Goal: Transaction & Acquisition: Obtain resource

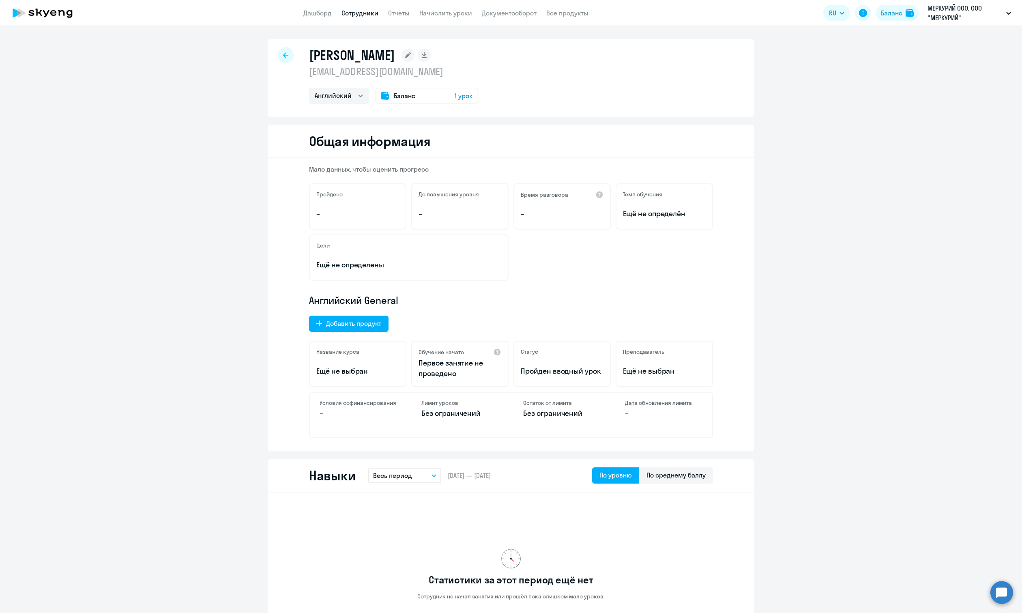
select select "english"
click at [364, 12] on link "Сотрудники" at bounding box center [359, 13] width 37 height 8
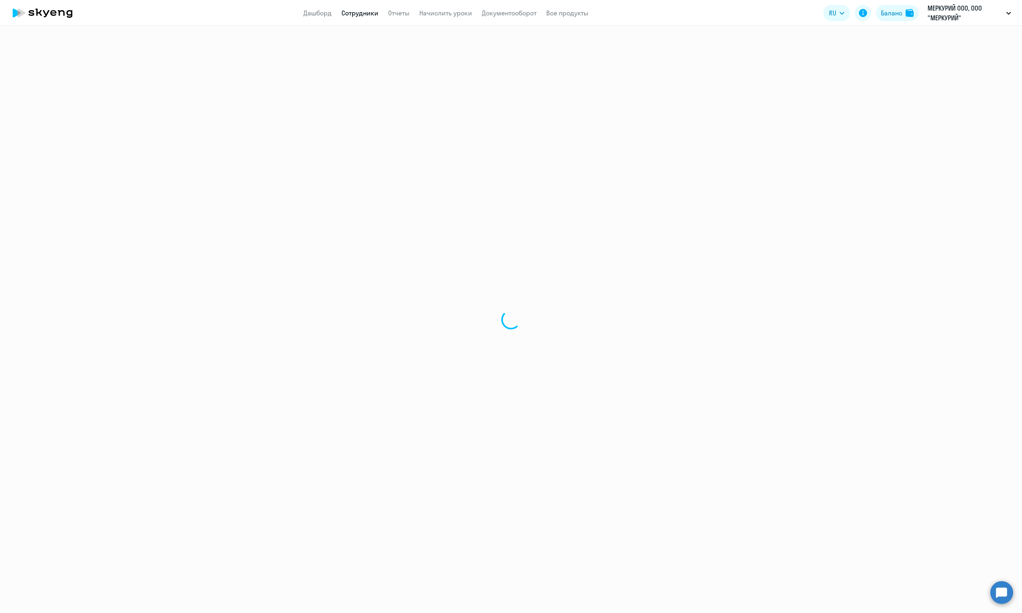
select select "30"
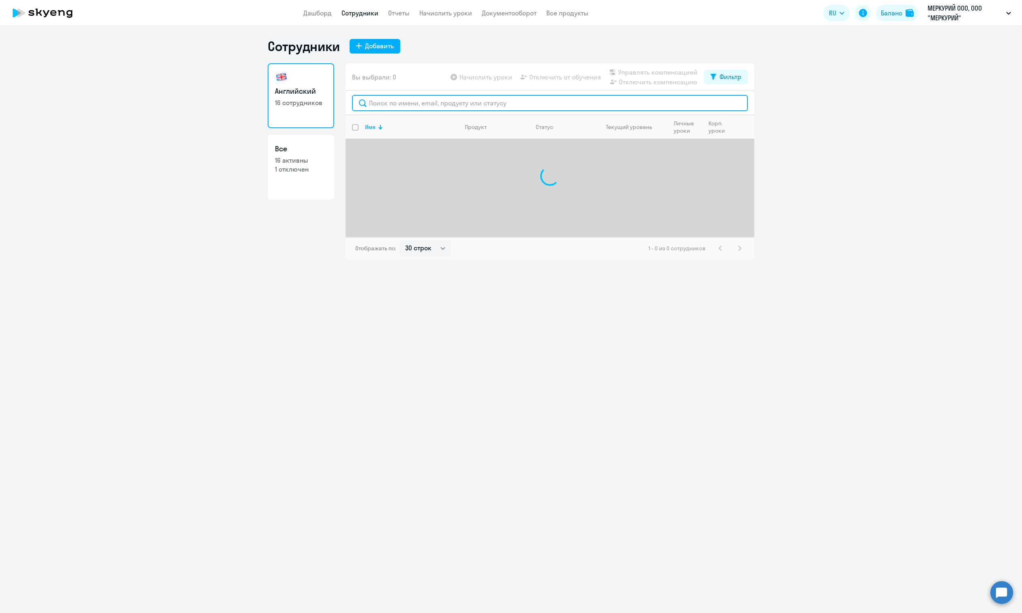
click at [556, 109] on input "text" at bounding box center [550, 103] width 396 height 16
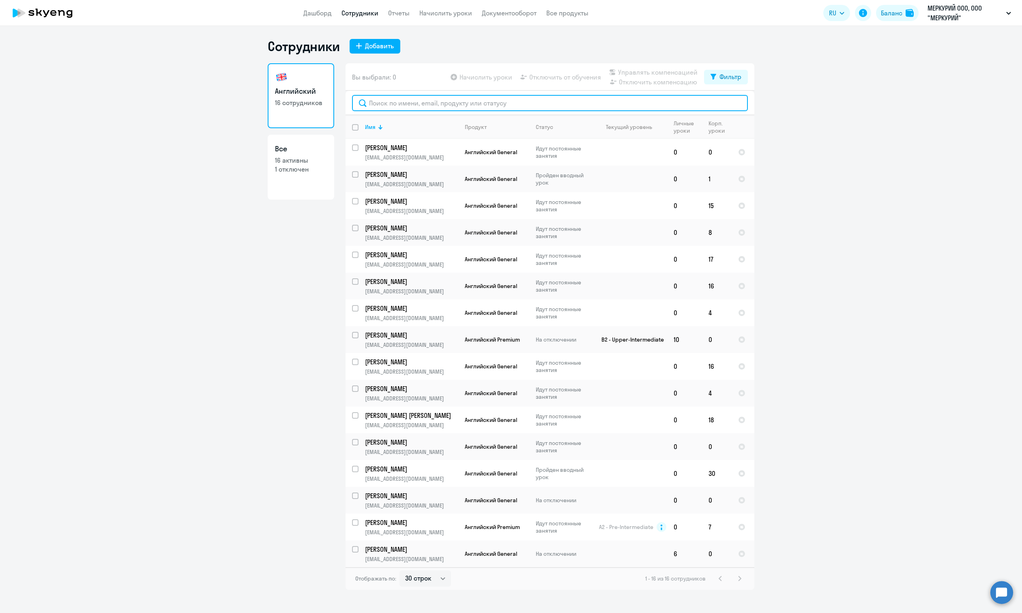
paste input "[PERSON_NAME]"
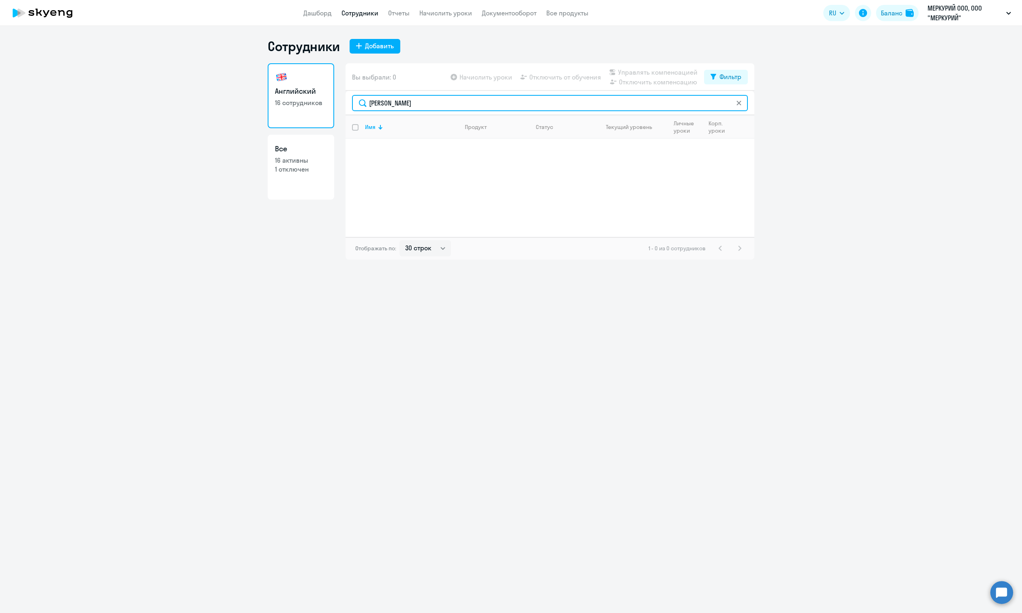
type input "[PERSON_NAME]"
click at [311, 179] on link "Все 16 активны 1 отключен" at bounding box center [301, 167] width 66 height 65
select select "30"
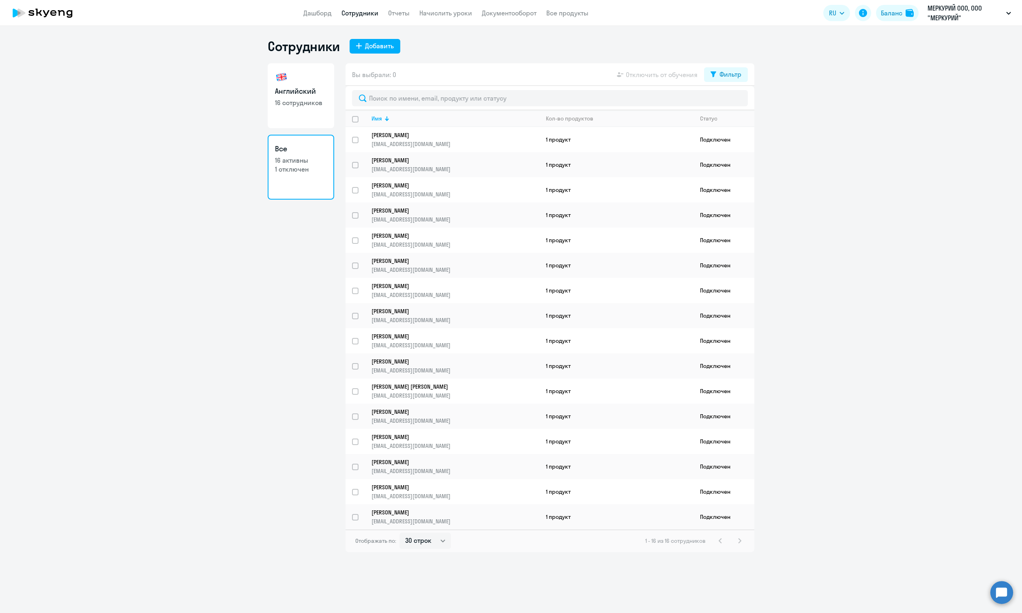
click at [306, 109] on link "Английский 16 сотрудников" at bounding box center [301, 95] width 66 height 65
select select "30"
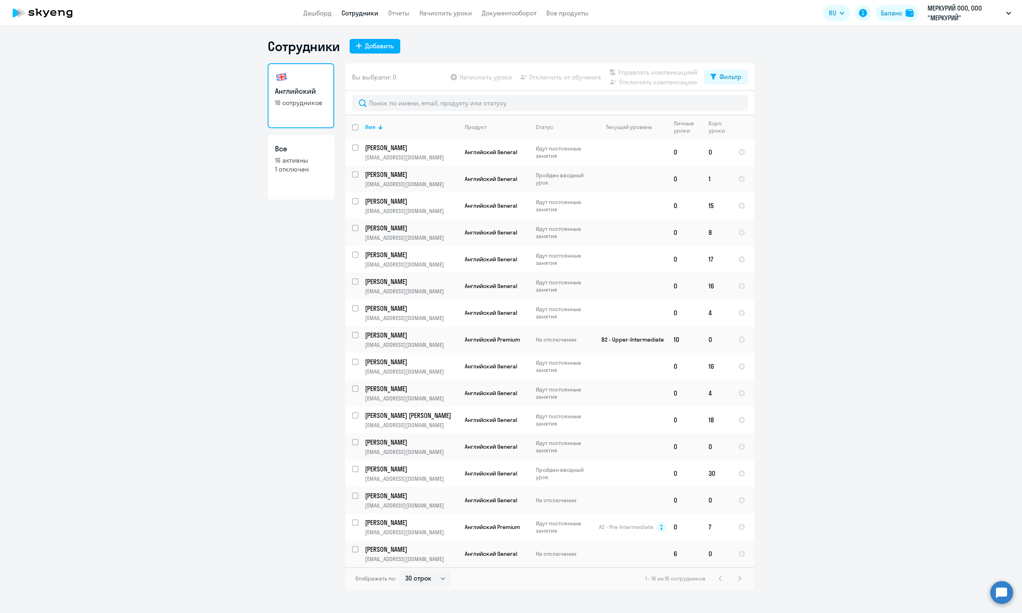
click at [737, 576] on div "1 - 16 из 16 сотрудников" at bounding box center [694, 578] width 99 height 10
click at [956, 13] on p "МЕРКУРИЙ ООО, ООО "МЕРКУРИЙ"" at bounding box center [964, 12] width 75 height 19
click at [943, 17] on p "МЕРКУРИЙ ООО, ООО "МЕРКУРИЙ"" at bounding box center [964, 12] width 75 height 19
click at [908, 79] on li "2025, АО "ИНВЕСТ ПРОЕКТ"" at bounding box center [928, 78] width 174 height 20
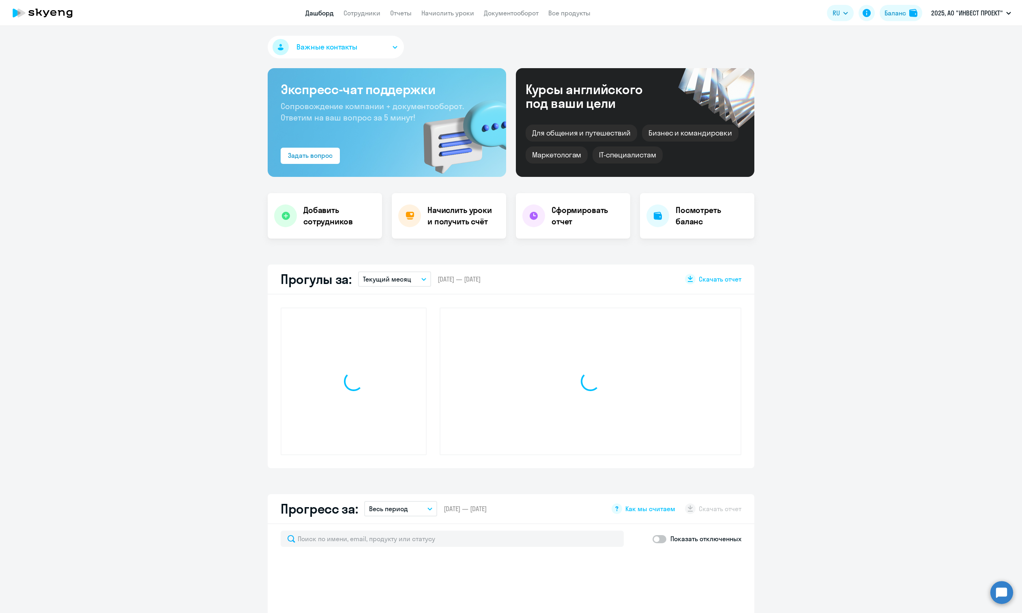
select select "30"
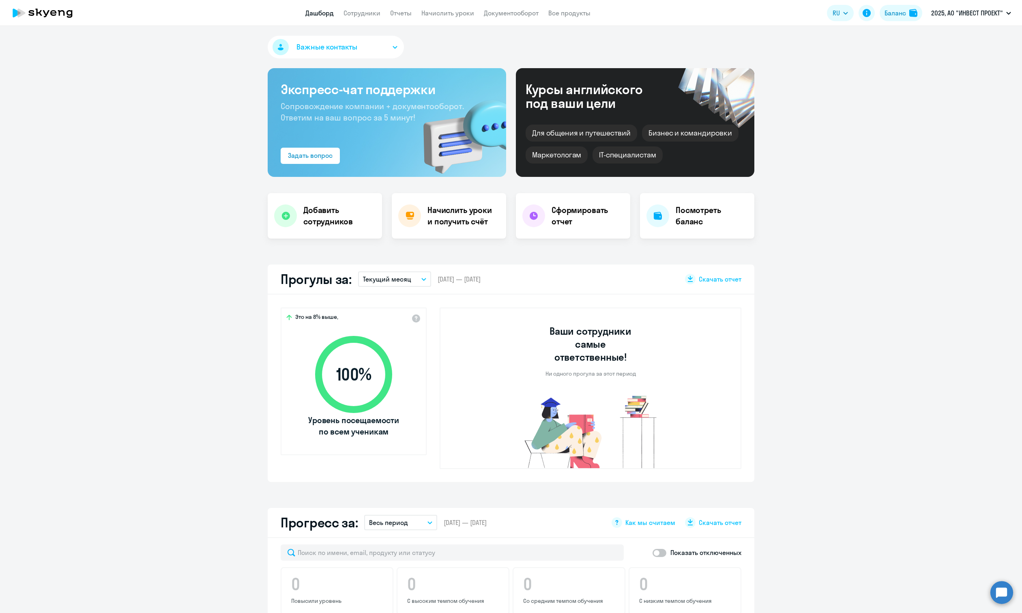
click at [374, 7] on app-header "Дашборд Сотрудники Отчеты Начислить уроки Документооборот Все продукты Дашборд …" at bounding box center [511, 13] width 1022 height 26
click at [371, 14] on link "Сотрудники" at bounding box center [361, 13] width 37 height 8
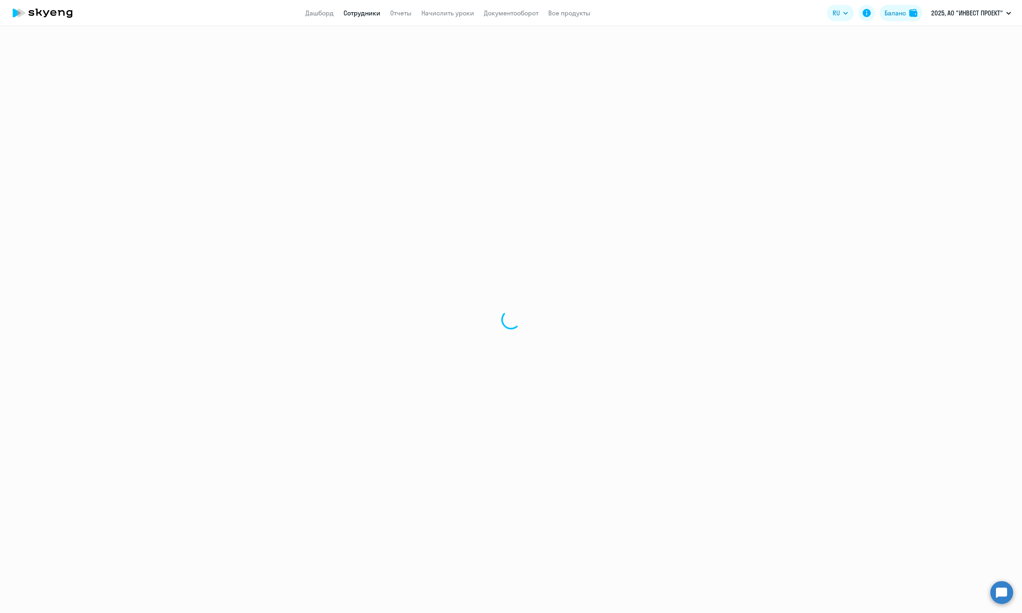
select select "30"
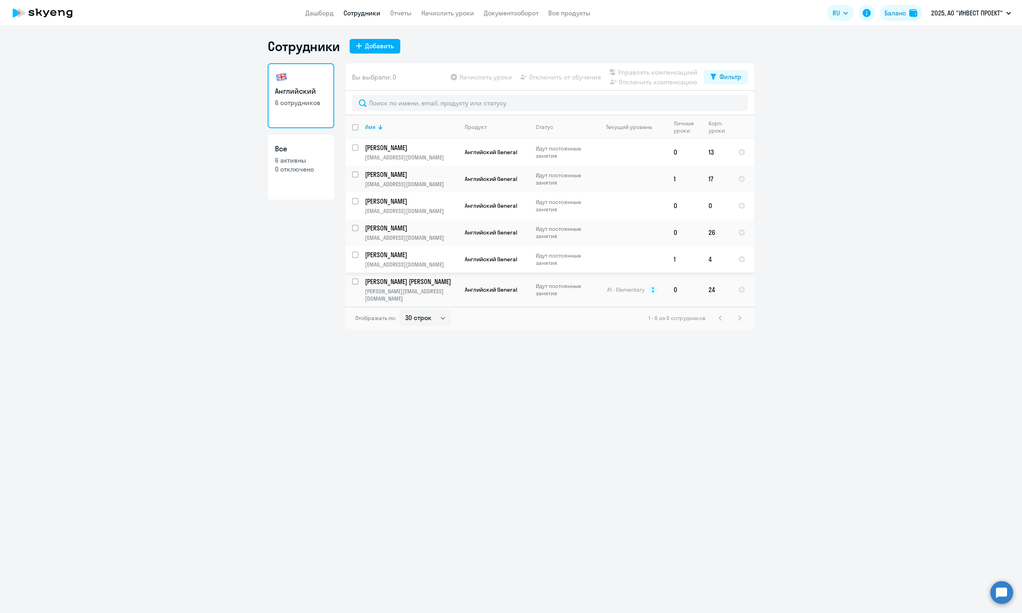
click at [424, 261] on p "[EMAIL_ADDRESS][DOMAIN_NAME]" at bounding box center [411, 264] width 93 height 7
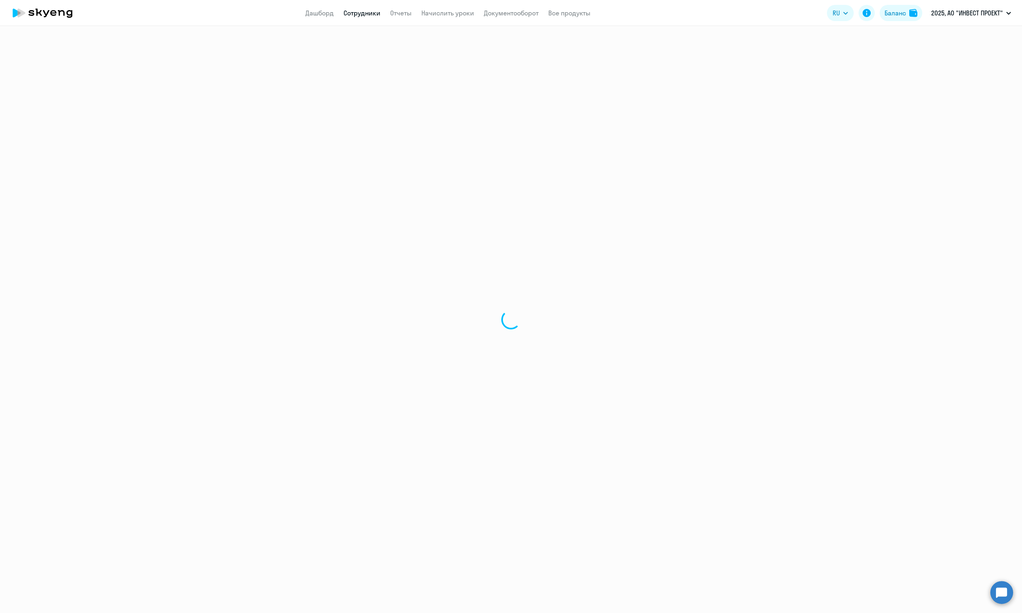
select select "english"
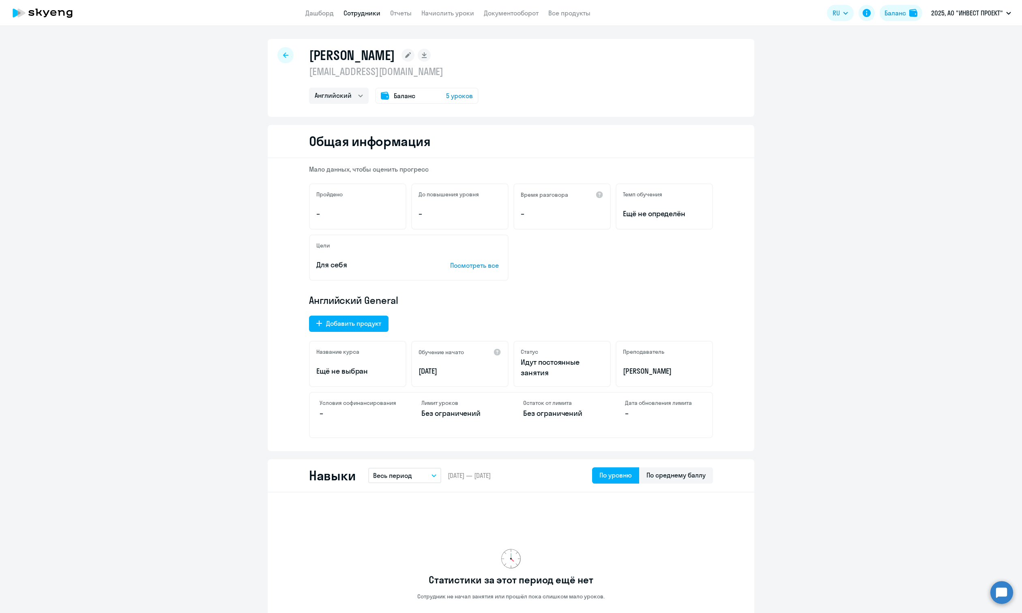
drag, startPoint x: 307, startPoint y: 54, endPoint x: 461, endPoint y: 53, distance: 153.7
click at [461, 53] on div "[PERSON_NAME]" at bounding box center [393, 55] width 169 height 16
copy h1 "[PERSON_NAME]"
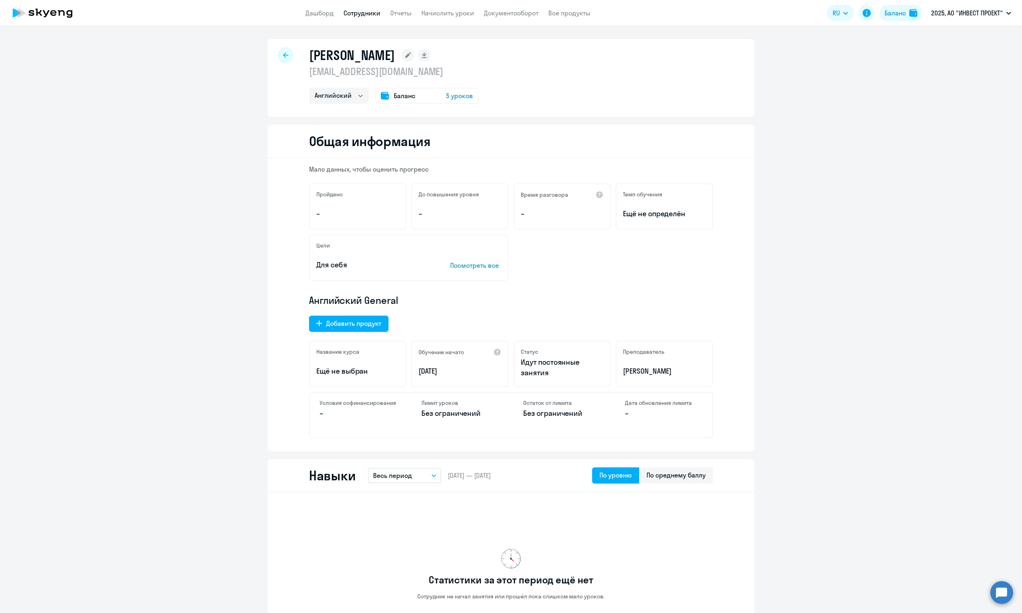
click at [984, 5] on button "2025, АО "ИНВЕСТ ПРОЕКТ"" at bounding box center [971, 12] width 88 height 19
click at [977, 13] on p "2025, АО "ИНВЕСТ ПРОЕКТ"" at bounding box center [967, 13] width 72 height 10
click at [930, 60] on li "МЕРКУРИЙ ООО, ООО "МЕРКУРИЙ"" at bounding box center [928, 58] width 174 height 20
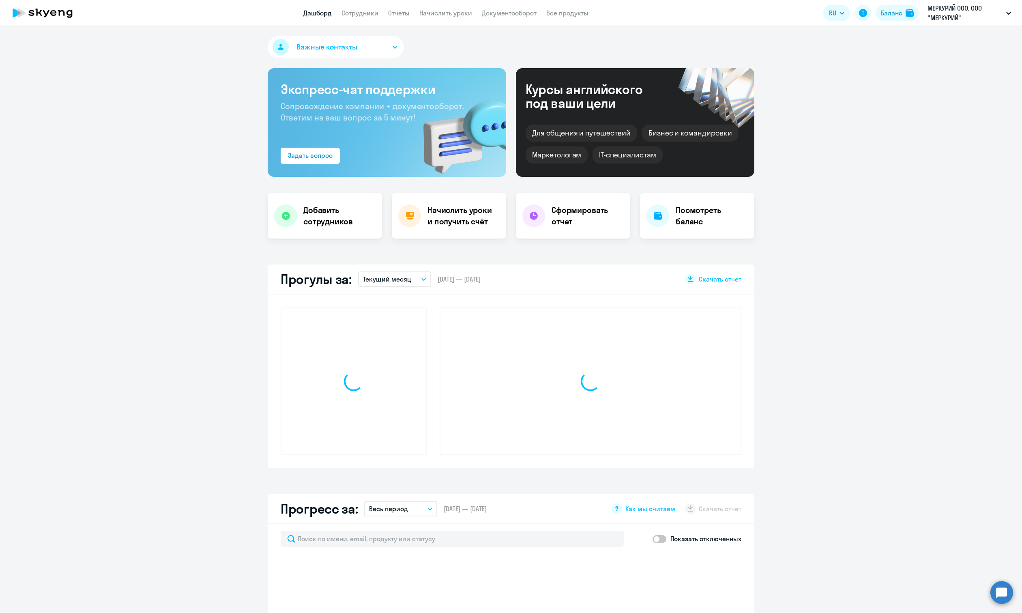
select select "30"
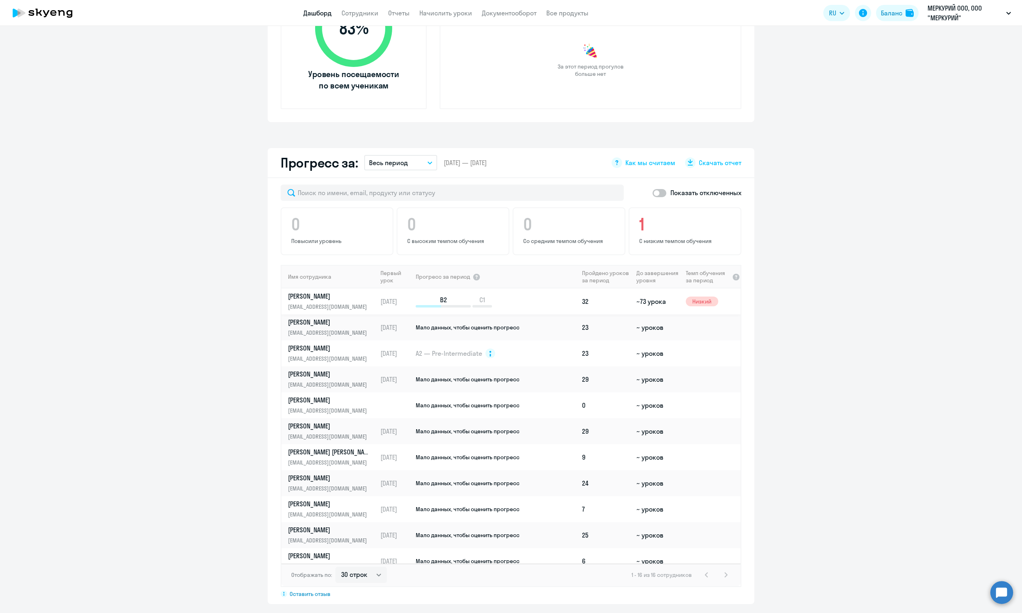
scroll to position [405, 0]
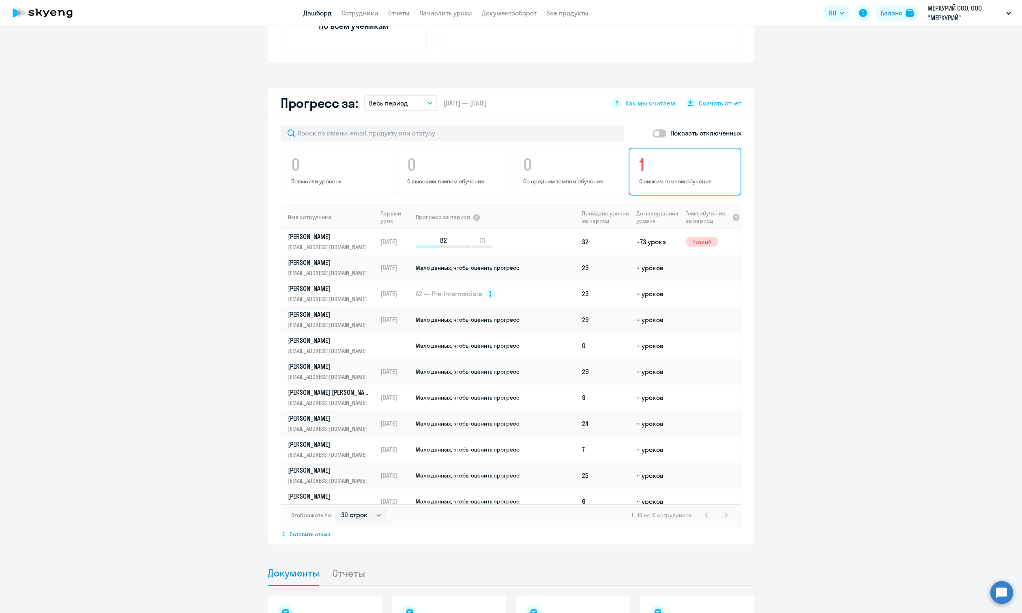
click at [683, 178] on p "С низким темпом обучения" at bounding box center [686, 181] width 94 height 7
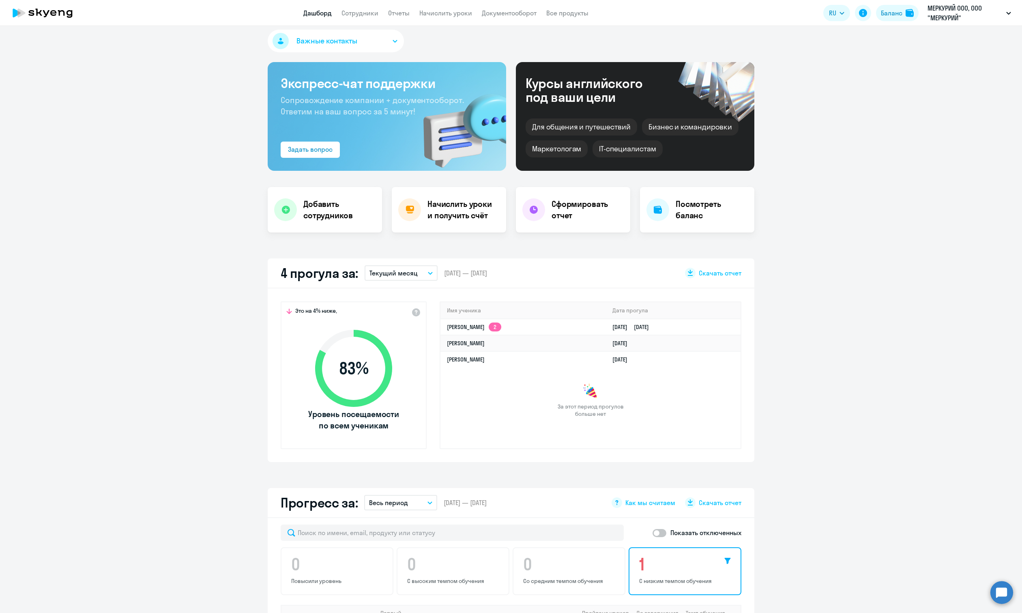
scroll to position [0, 0]
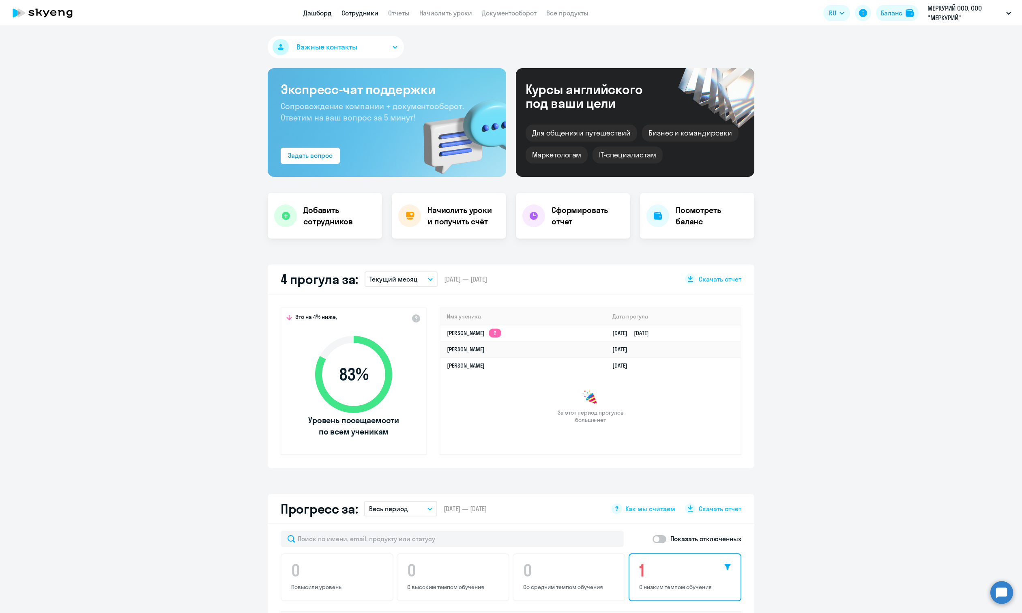
click at [365, 14] on link "Сотрудники" at bounding box center [359, 13] width 37 height 8
select select "30"
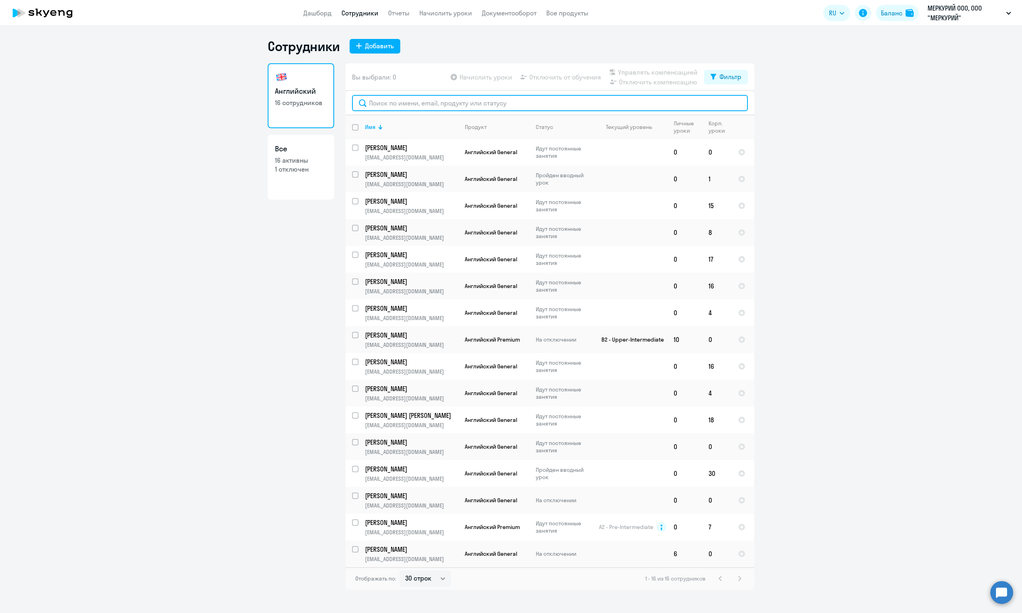
click at [522, 103] on input "text" at bounding box center [550, 103] width 396 height 16
type input "b"
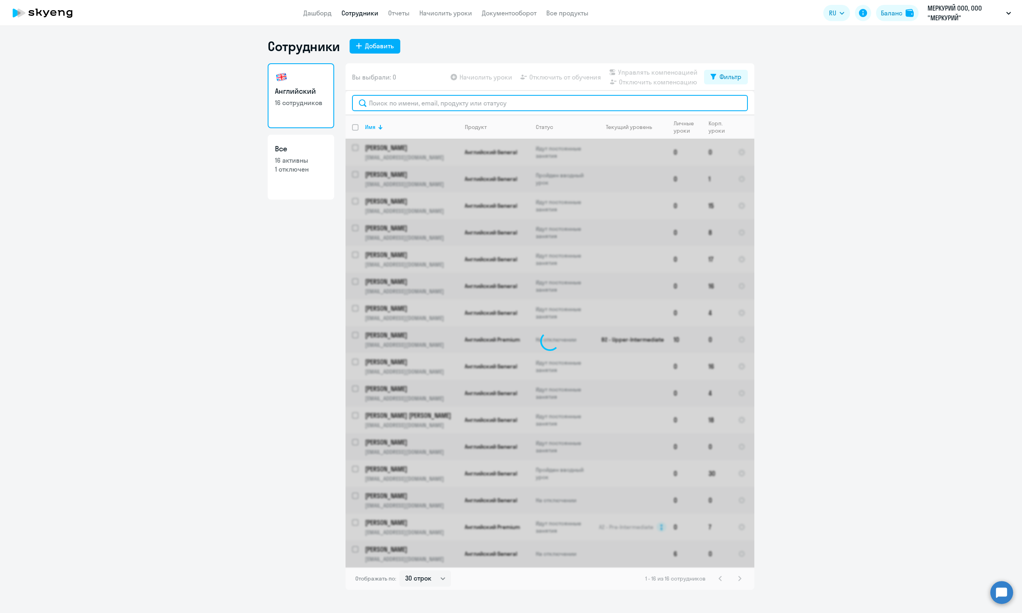
type input "v"
paste input "[PERSON_NAME]"
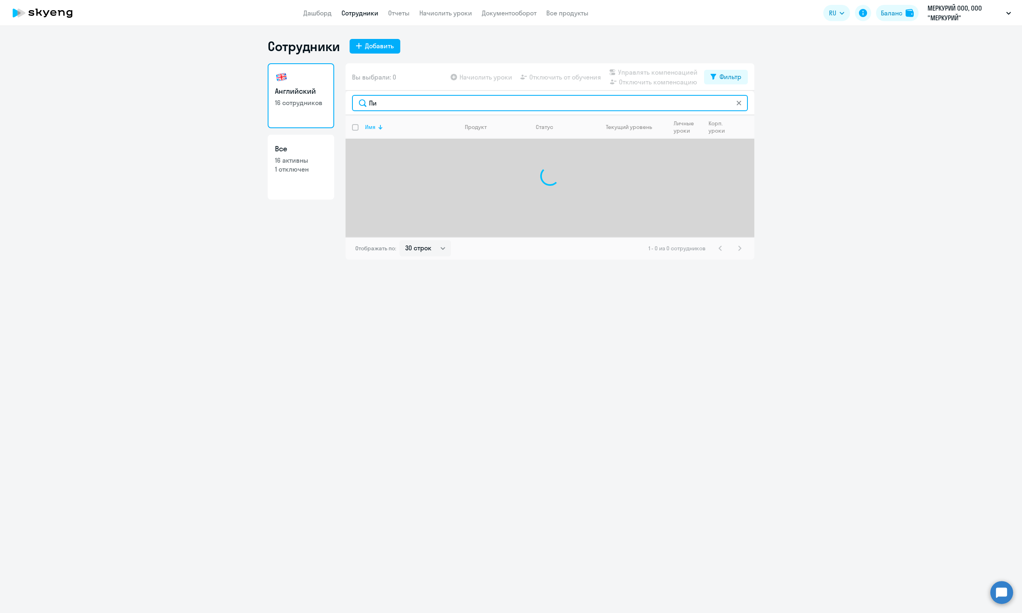
type input "П"
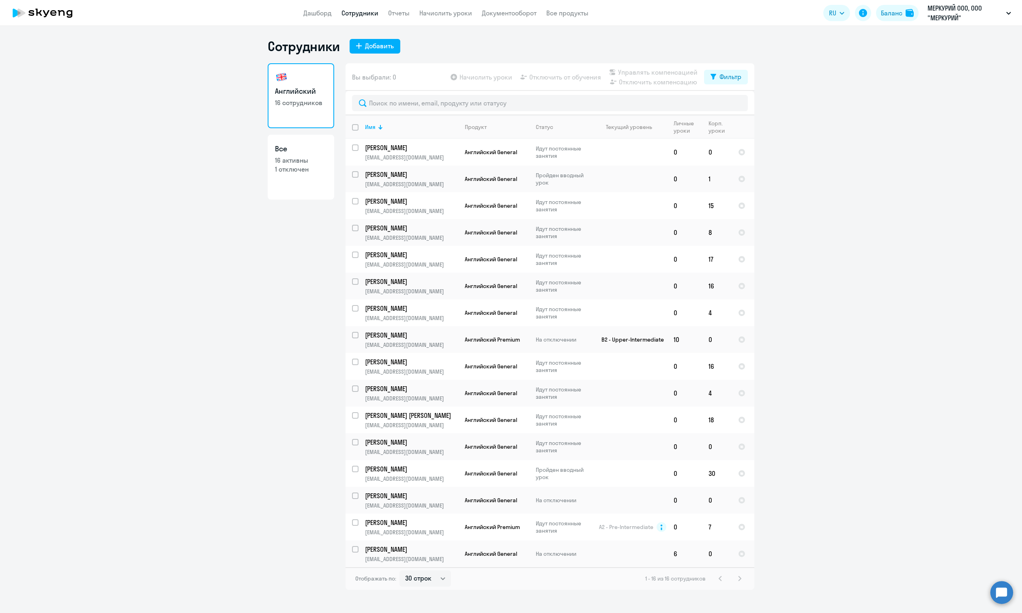
click at [270, 181] on link "Все 16 активны 1 отключен" at bounding box center [301, 167] width 66 height 65
select select "30"
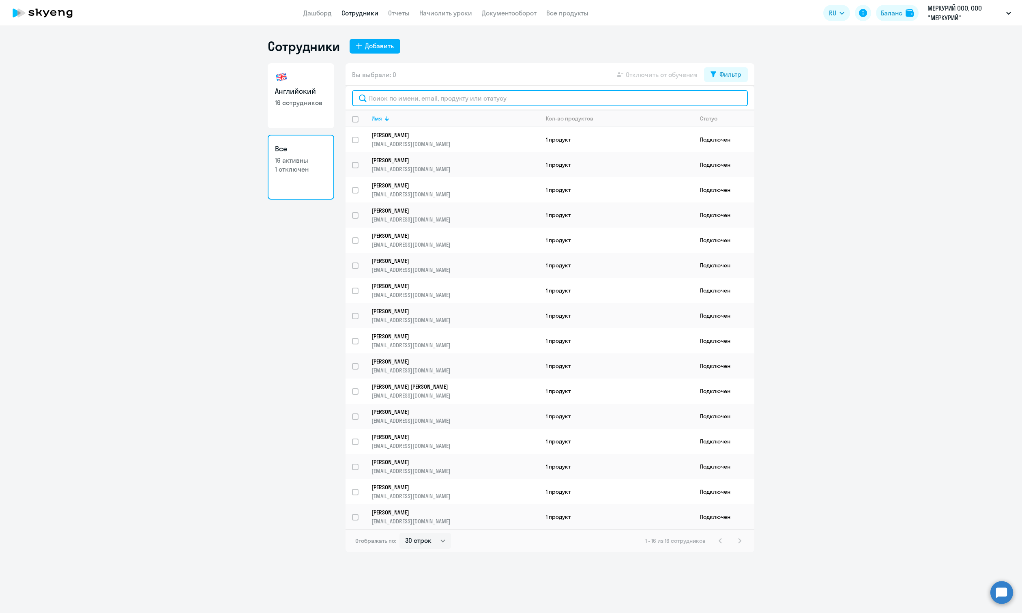
click at [412, 96] on input "text" at bounding box center [550, 98] width 396 height 16
paste input "[PERSON_NAME]"
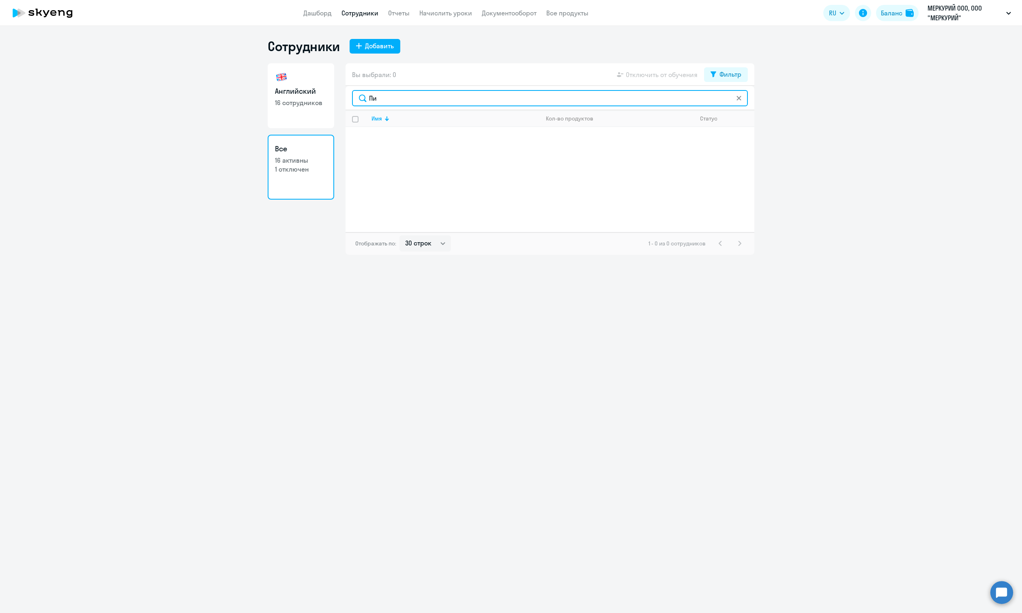
type input "П"
type input "h"
type input "р"
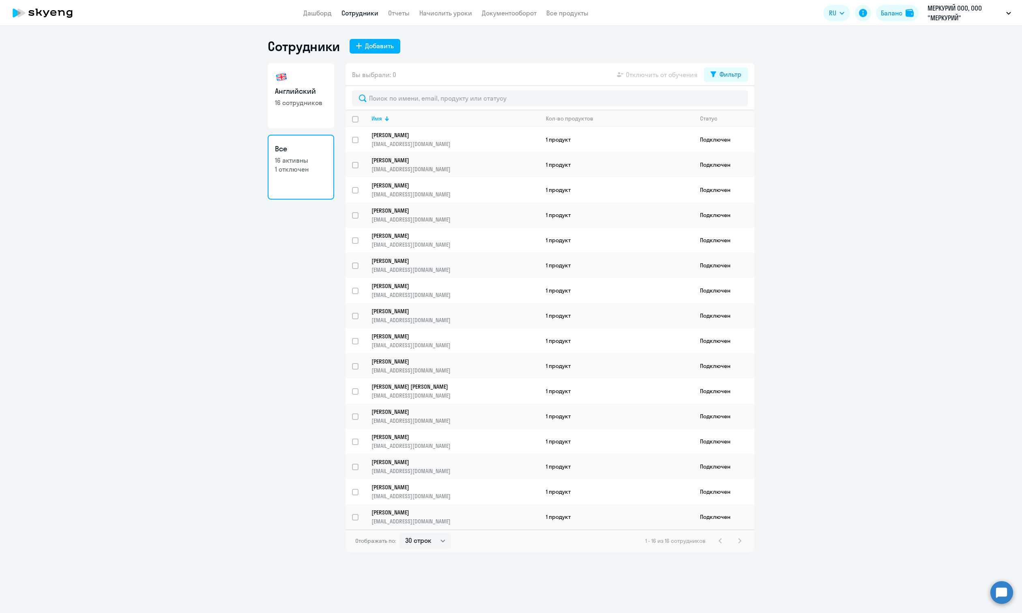
click at [309, 107] on link "Английский 16 сотрудников" at bounding box center [301, 95] width 66 height 65
select select "30"
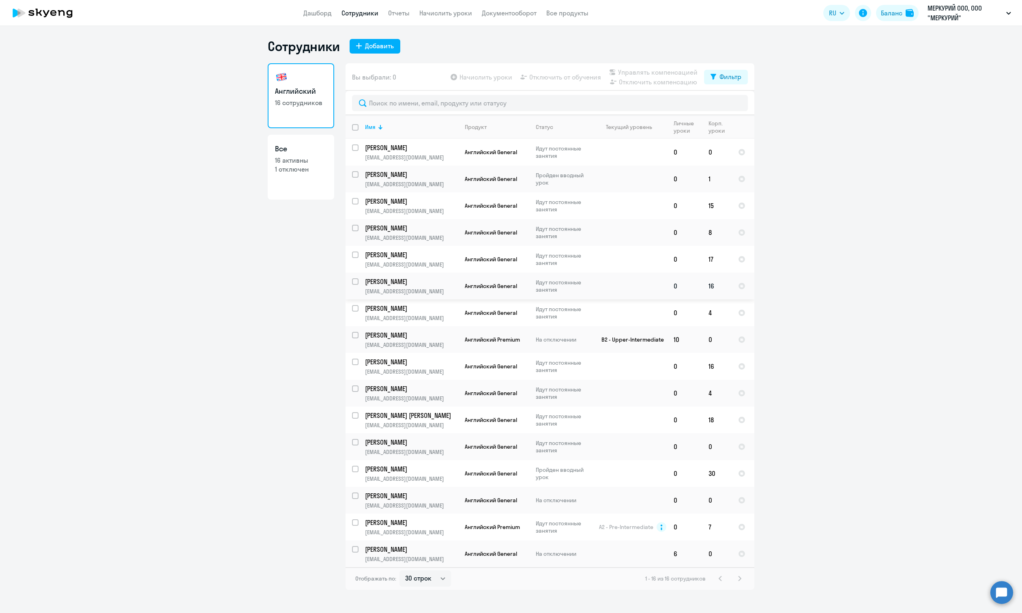
click at [400, 297] on td "[PERSON_NAME] [PERSON_NAME][EMAIL_ADDRESS][DOMAIN_NAME]" at bounding box center [408, 285] width 100 height 27
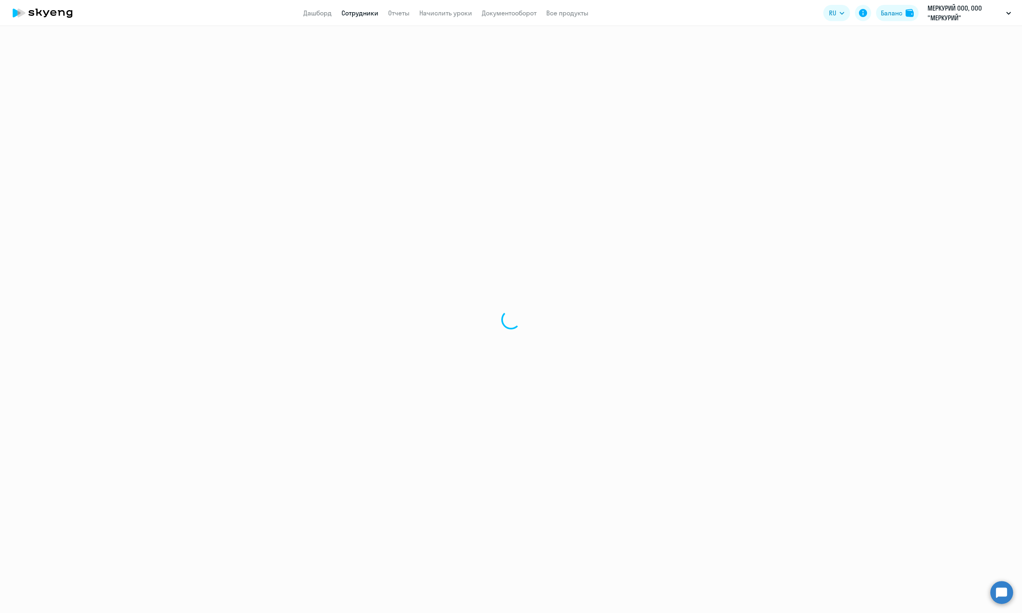
select select "english"
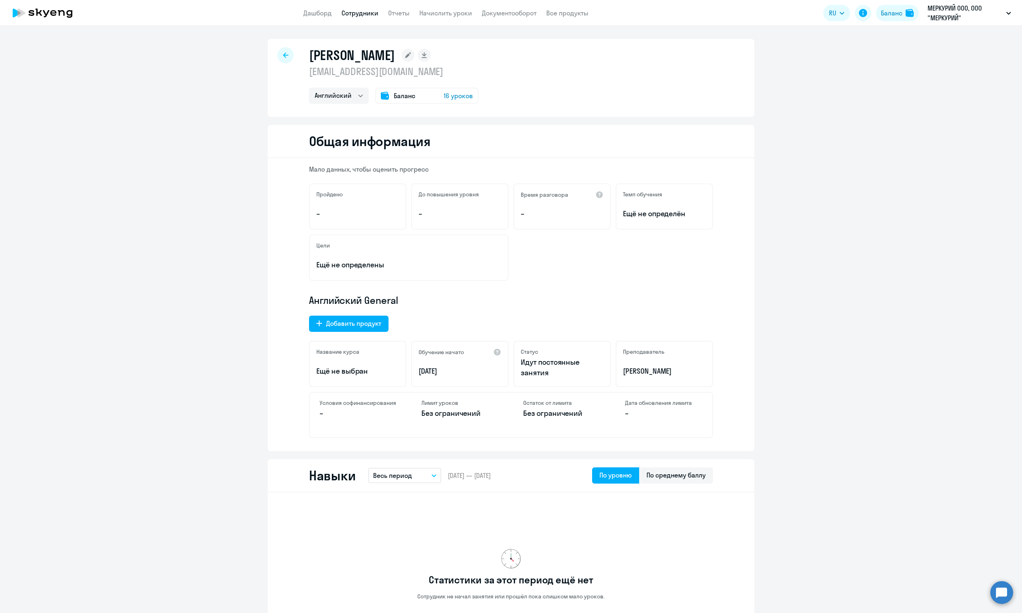
click at [285, 53] on div at bounding box center [285, 55] width 16 height 16
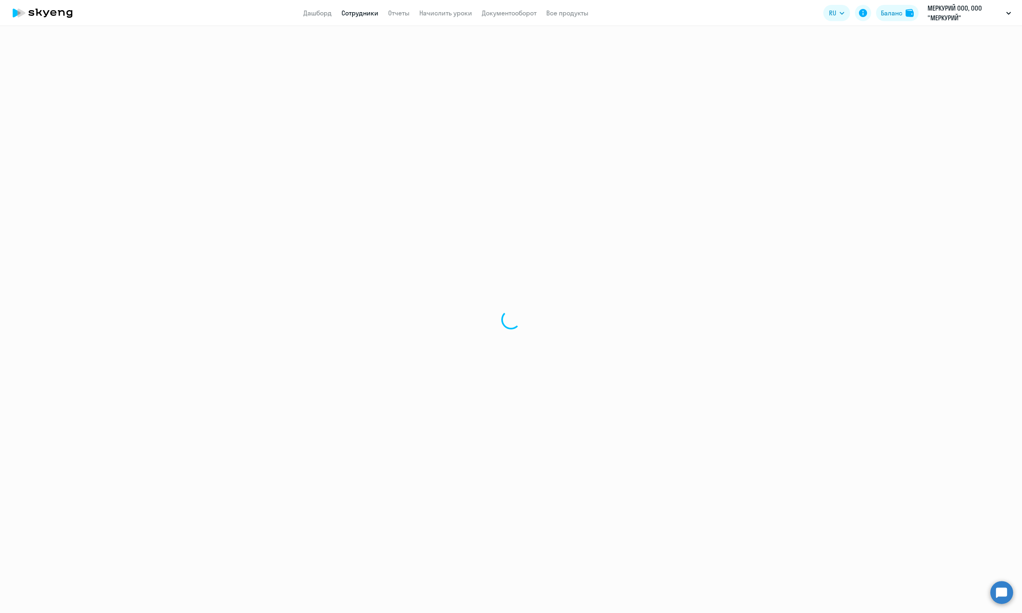
select select "30"
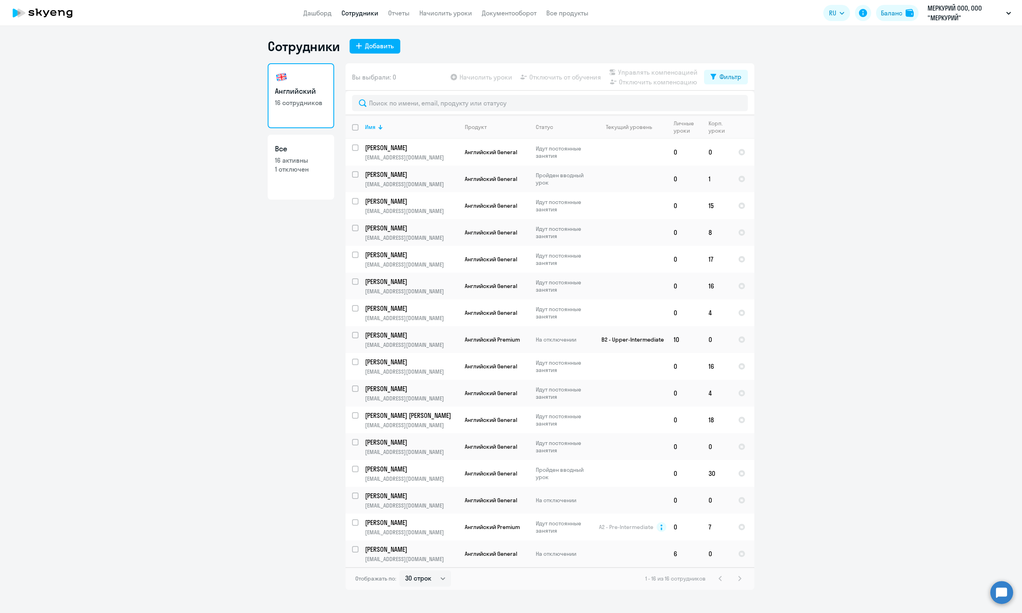
click at [147, 182] on ng-component "Сотрудники Добавить Английский 16 сотрудников Все 16 активны 1 отключен Вы выбр…" at bounding box center [511, 313] width 1022 height 551
click at [941, 15] on p "МЕРКУРИЙ ООО, ООО "МЕРКУРИЙ"" at bounding box center [964, 12] width 75 height 19
click at [941, 13] on p "МЕРКУРИЙ ООО, ООО "МЕРКУРИЙ"" at bounding box center [964, 12] width 75 height 19
click at [926, 40] on li "ООО "АВИАЦИОННЫЙ ЦЕНТР", ООО "АВИАЦИОННЫЙ ЦЕНТР"" at bounding box center [928, 38] width 174 height 20
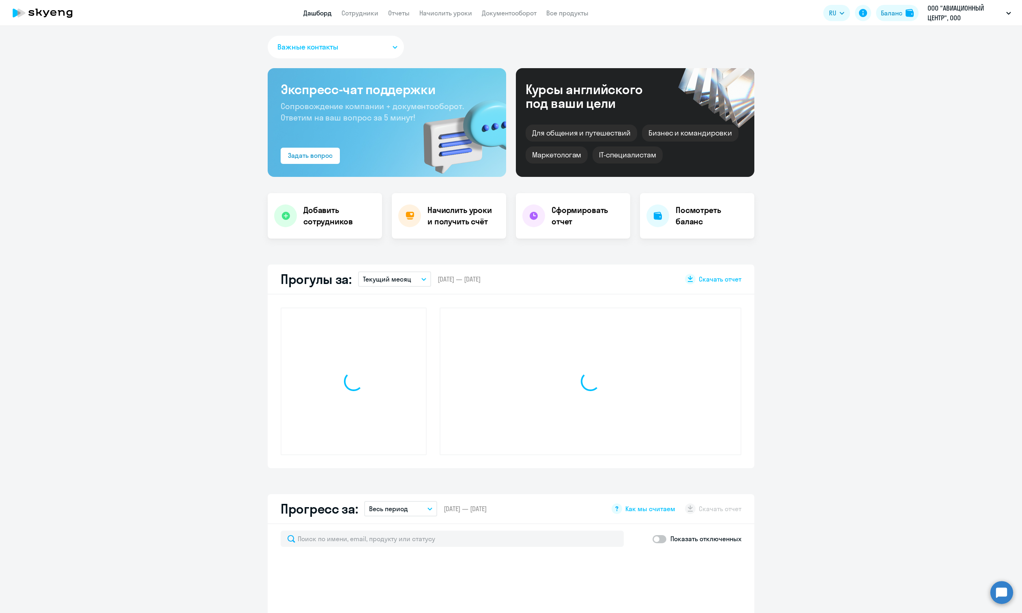
select select "30"
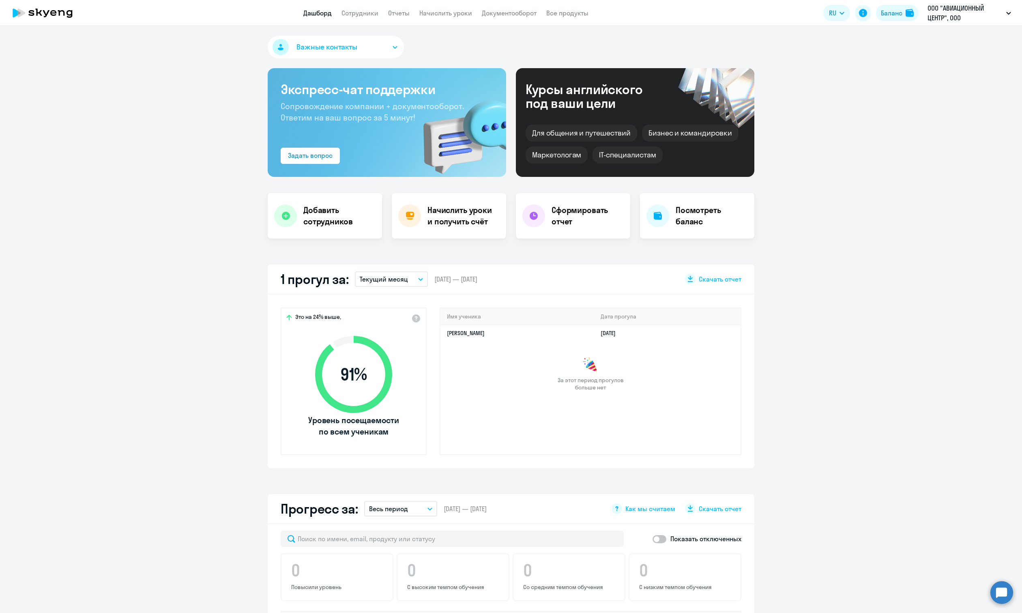
click at [362, 18] on app-header "Дашборд Сотрудники Отчеты Начислить уроки Документооборот Все продукты Дашборд …" at bounding box center [511, 13] width 1022 height 26
click at [361, 13] on link "Сотрудники" at bounding box center [359, 13] width 37 height 8
select select "30"
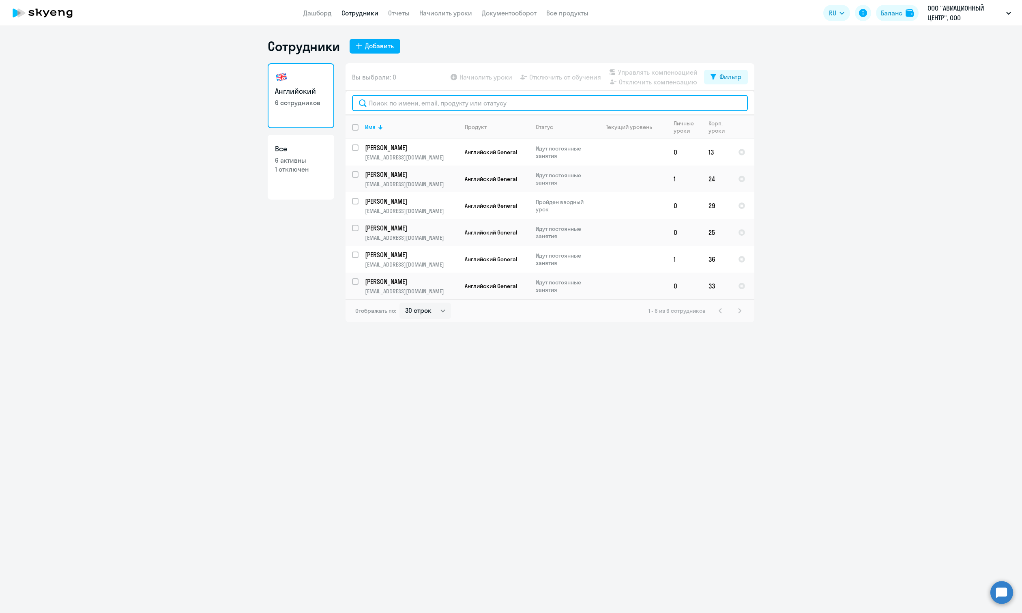
click at [447, 105] on input "text" at bounding box center [550, 103] width 396 height 16
paste input "587"
type input "587"
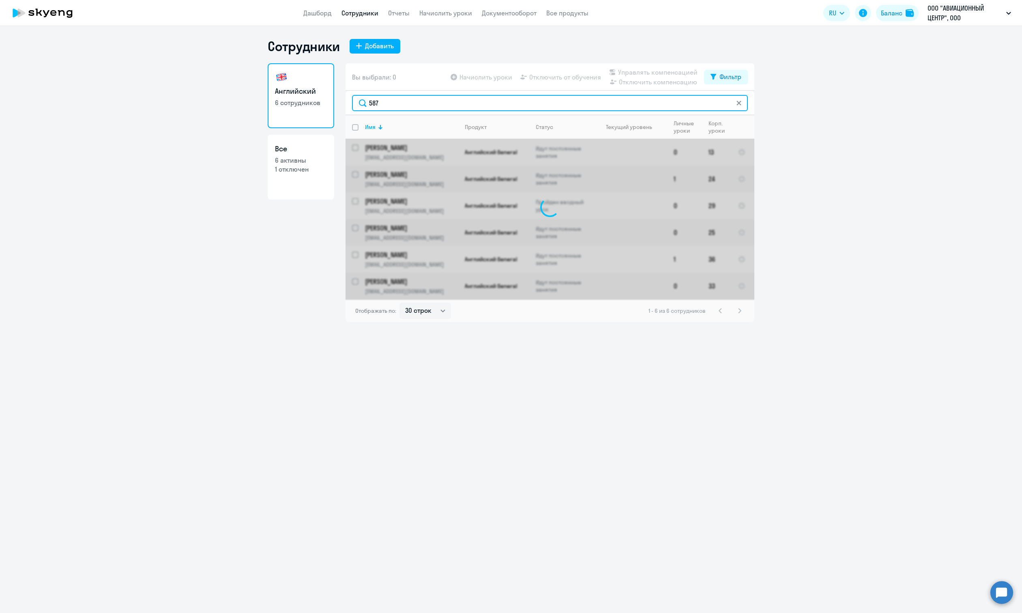
drag, startPoint x: 447, startPoint y: 105, endPoint x: 246, endPoint y: 92, distance: 201.2
click at [246, 92] on ng-component "Сотрудники Добавить Английский 6 сотрудников Все 6 активны 1 отключен Вы выбрал…" at bounding box center [511, 180] width 1022 height 284
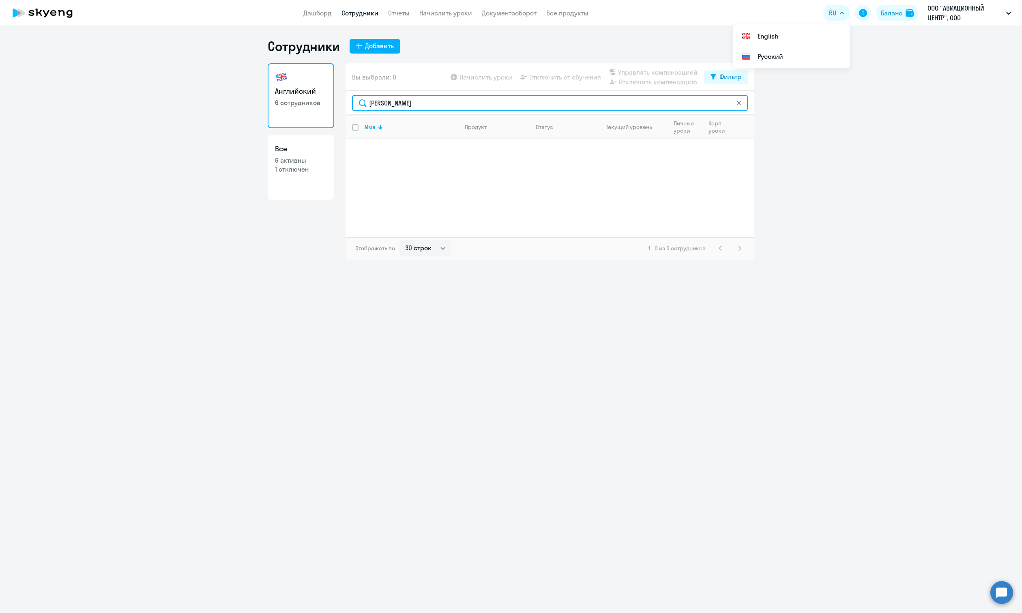
click at [403, 105] on input "[PERSON_NAME]" at bounding box center [550, 103] width 396 height 16
click at [403, 104] on input "[PERSON_NAME]" at bounding box center [550, 103] width 396 height 16
click at [403, 103] on input "[PERSON_NAME]" at bounding box center [550, 103] width 396 height 16
paste input "[PERSON_NAME]"
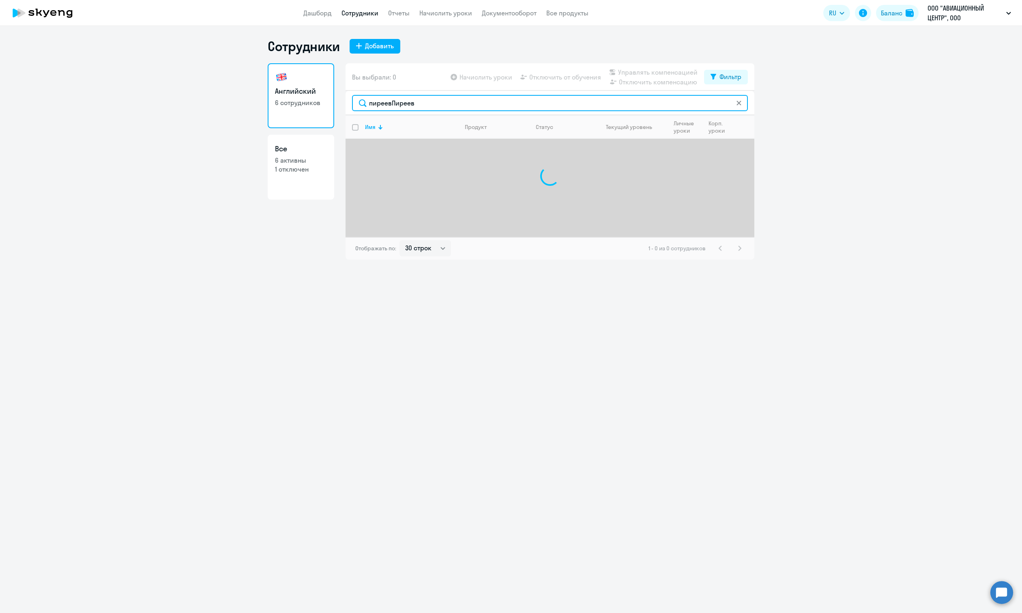
drag, startPoint x: 430, startPoint y: 106, endPoint x: 337, endPoint y: 99, distance: 93.1
click at [338, 99] on div "Английский 6 сотрудников Все 6 активны 1 отключен Вы выбрали: 0 Начислить уроки…" at bounding box center [511, 161] width 487 height 196
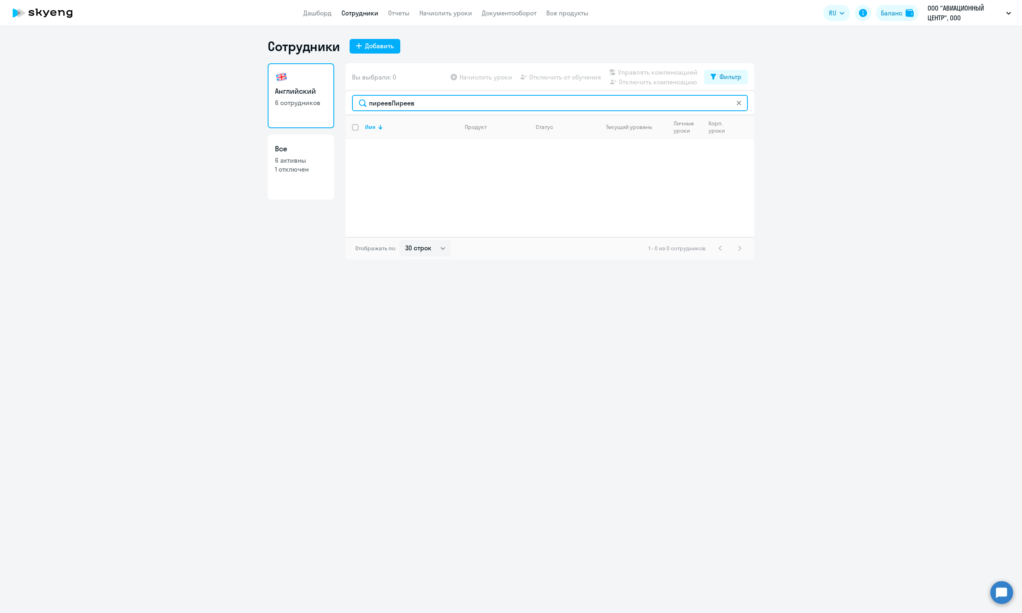
paste input "text"
type input "[PERSON_NAME]"
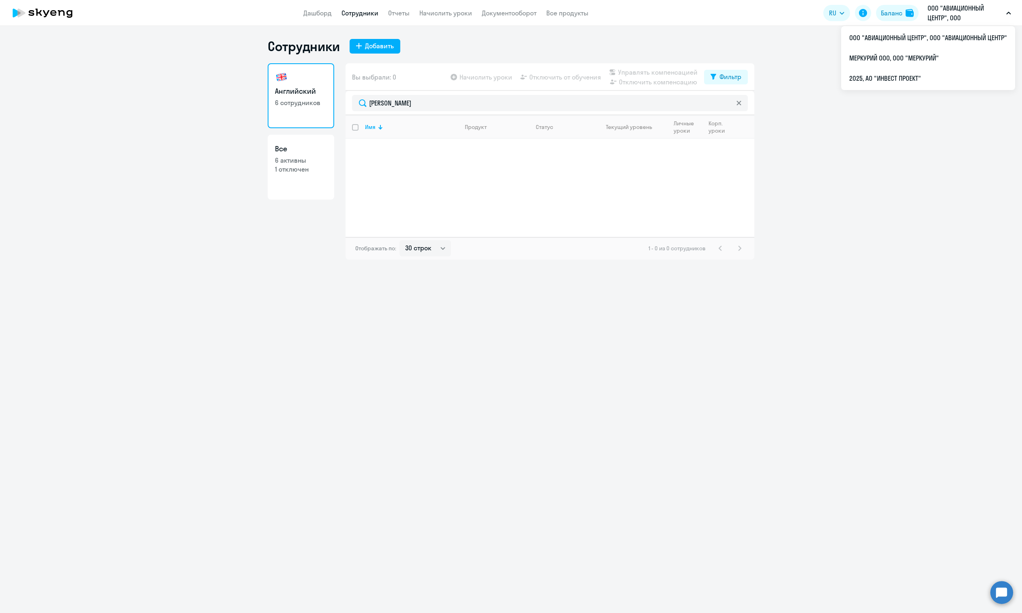
click at [956, 17] on p "ООО "АВИАЦИОННЫЙ ЦЕНТР", ООО "АВИАЦИОННЫЙ ЦЕНТР"" at bounding box center [964, 12] width 75 height 19
click at [957, 16] on p "ООО "АВИАЦИОННЫЙ ЦЕНТР", ООО "АВИАЦИОННЫЙ ЦЕНТР"" at bounding box center [964, 12] width 75 height 19
click at [905, 83] on li "2025, АО "ИНВЕСТ ПРОЕКТ"" at bounding box center [928, 78] width 174 height 20
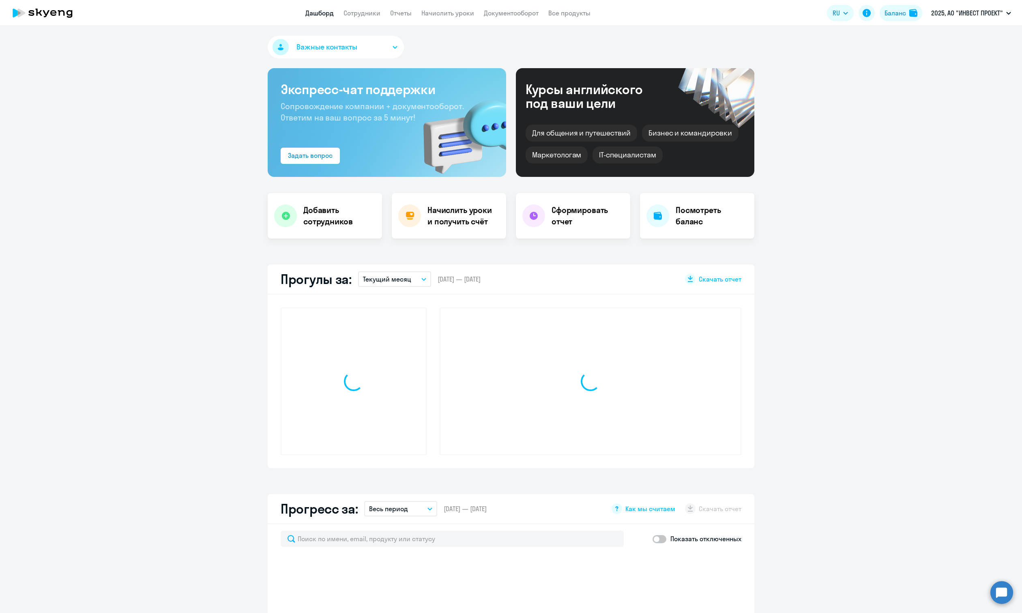
select select "30"
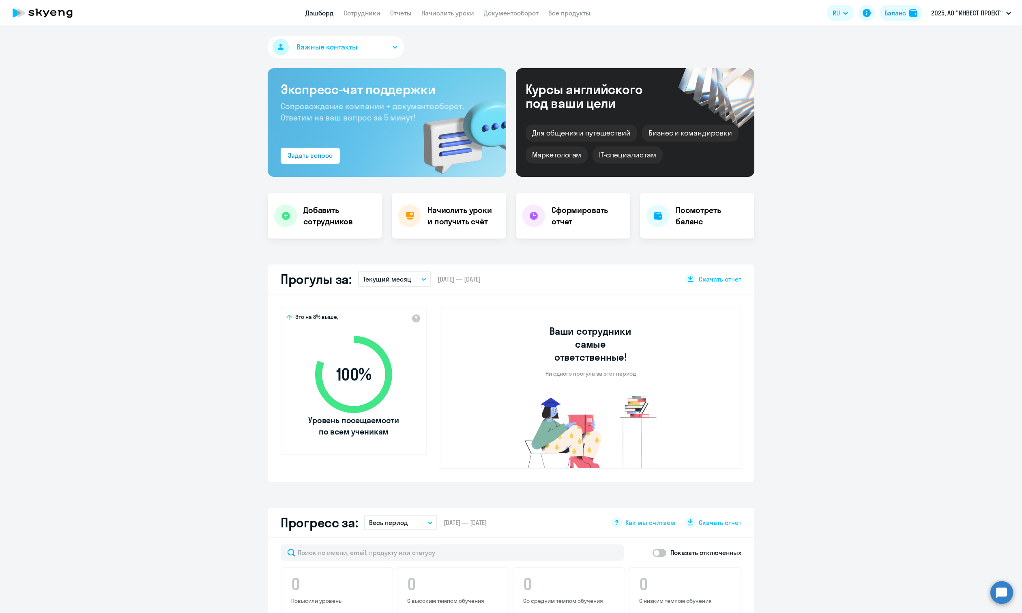
click at [369, 18] on app-header "Дашборд Сотрудники Отчеты Начислить уроки Документооборот Все продукты Дашборд …" at bounding box center [511, 13] width 1022 height 26
click at [369, 13] on link "Сотрудники" at bounding box center [361, 13] width 37 height 8
select select "30"
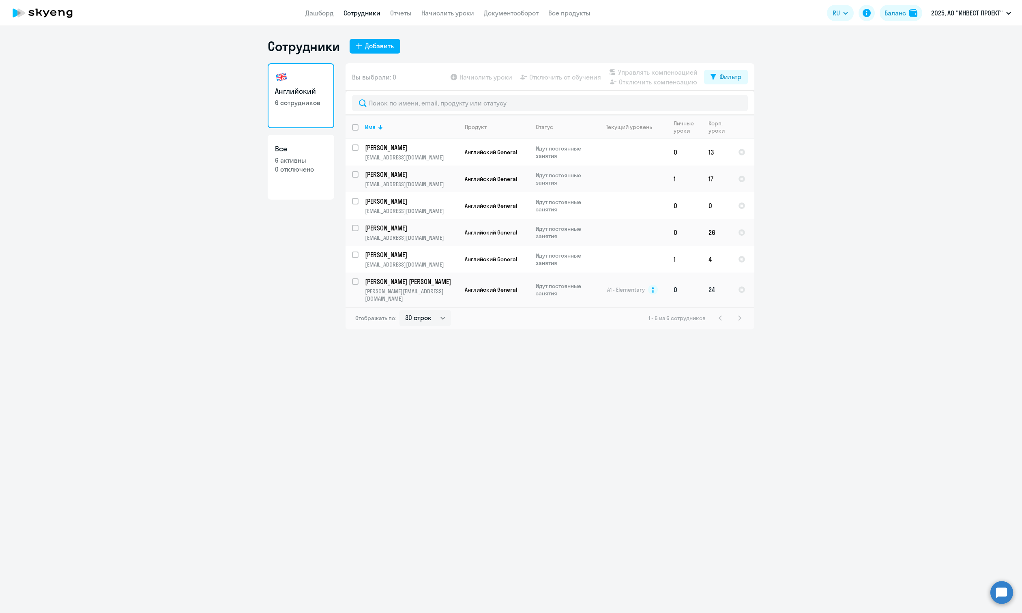
click at [438, 284] on p "[PERSON_NAME] [PERSON_NAME]" at bounding box center [411, 281] width 92 height 9
select select "english"
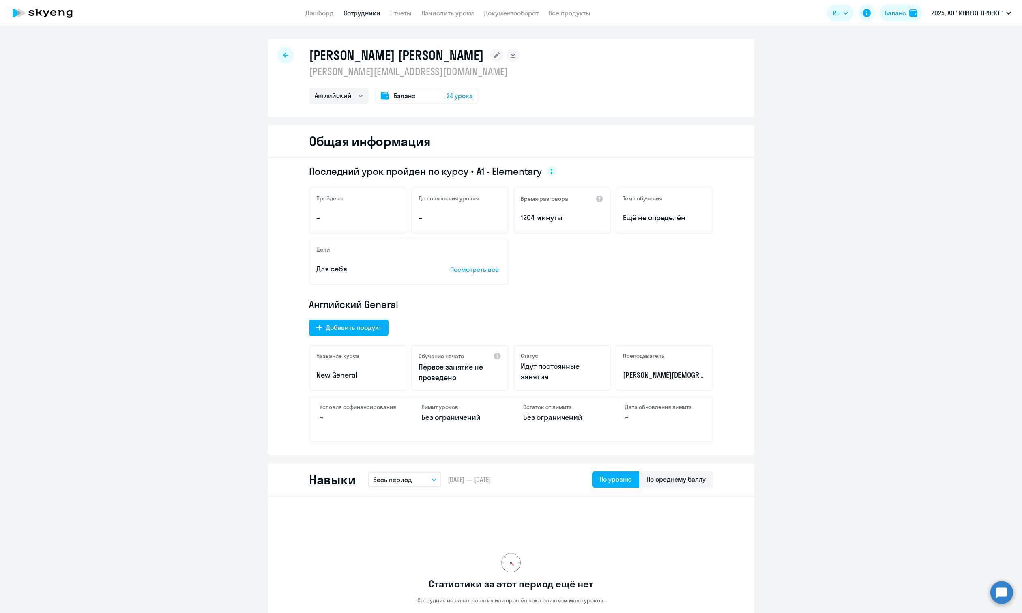
click at [289, 50] on div at bounding box center [285, 55] width 16 height 16
select select "30"
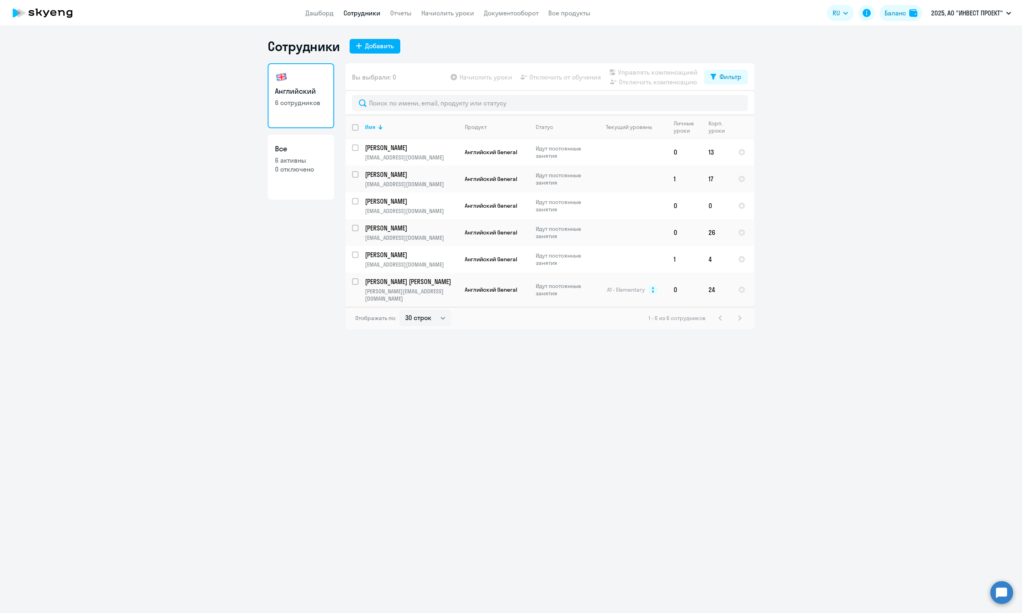
click at [891, 221] on ng-component "Сотрудники Добавить Английский 6 сотрудников Все 6 активны 0 отключено Вы выбра…" at bounding box center [511, 183] width 1022 height 291
click at [973, 17] on p "2025, АО "ИНВЕСТ ПРОЕКТ"" at bounding box center [967, 13] width 72 height 10
click at [962, 12] on p "2025, АО "ИНВЕСТ ПРОЕКТ"" at bounding box center [967, 13] width 72 height 10
click at [913, 62] on li "МЕРКУРИЙ ООО, ООО "МЕРКУРИЙ"" at bounding box center [928, 58] width 174 height 20
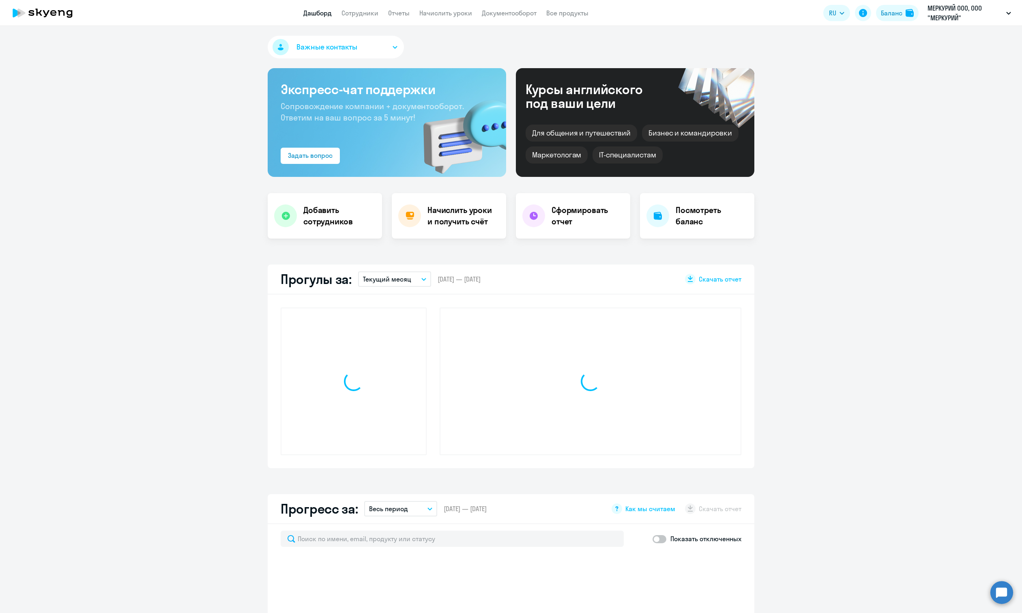
select select "30"
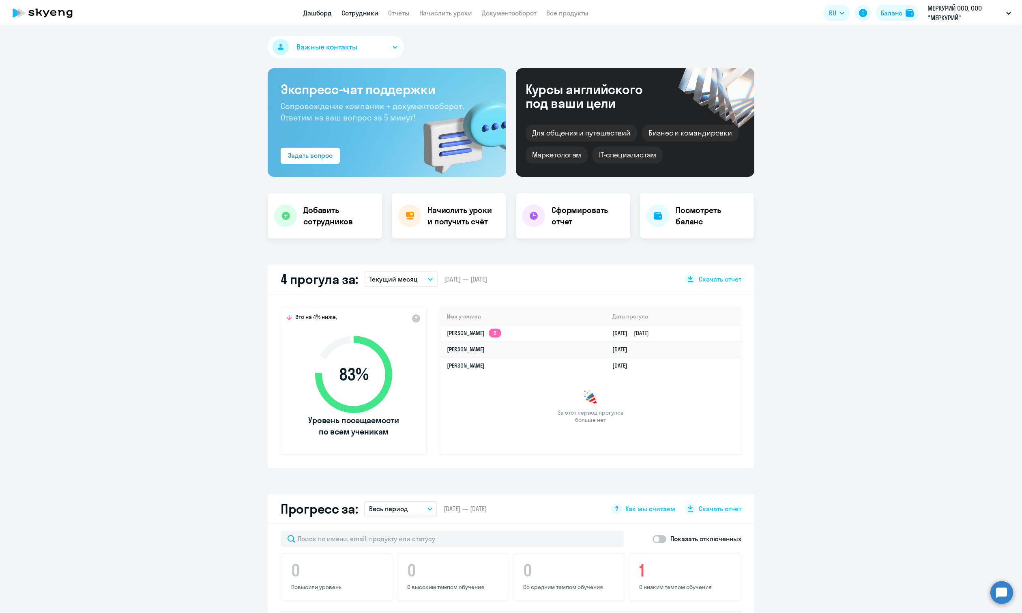
click at [367, 14] on link "Сотрудники" at bounding box center [359, 13] width 37 height 8
select select "30"
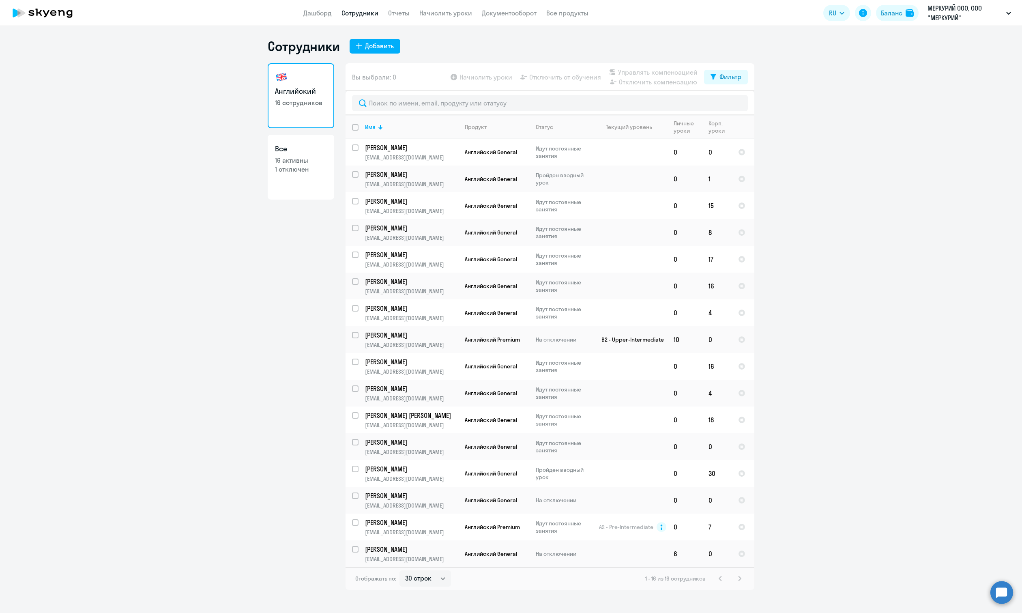
click at [322, 163] on p "16 активны" at bounding box center [301, 160] width 52 height 9
select select "30"
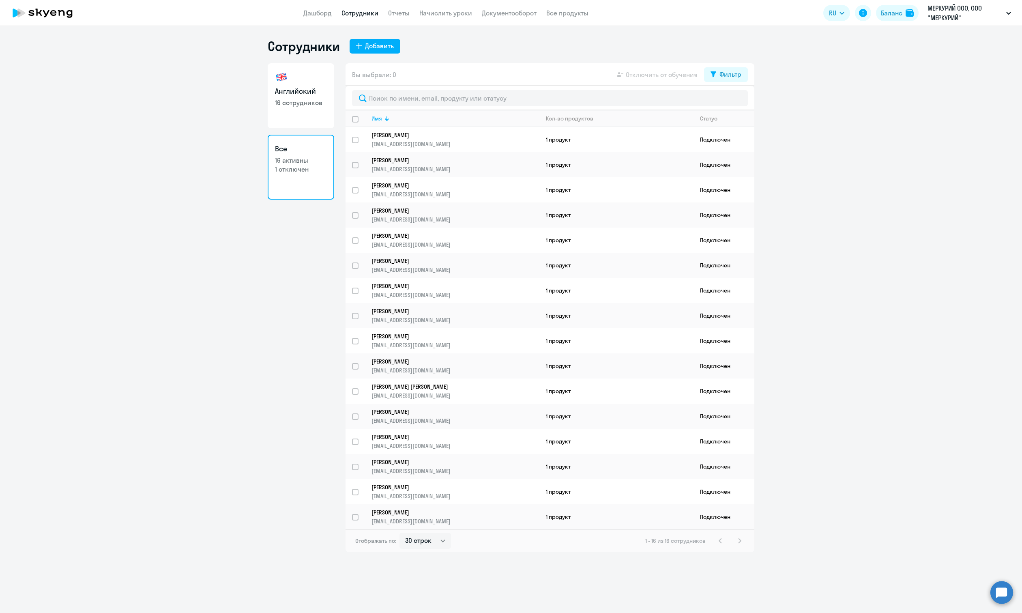
click at [741, 544] on div "1 - 16 из 16 сотрудников" at bounding box center [694, 541] width 99 height 10
click at [306, 169] on p "1 отключен" at bounding box center [301, 169] width 52 height 9
click at [306, 104] on p "16 сотрудников" at bounding box center [301, 102] width 52 height 9
select select "30"
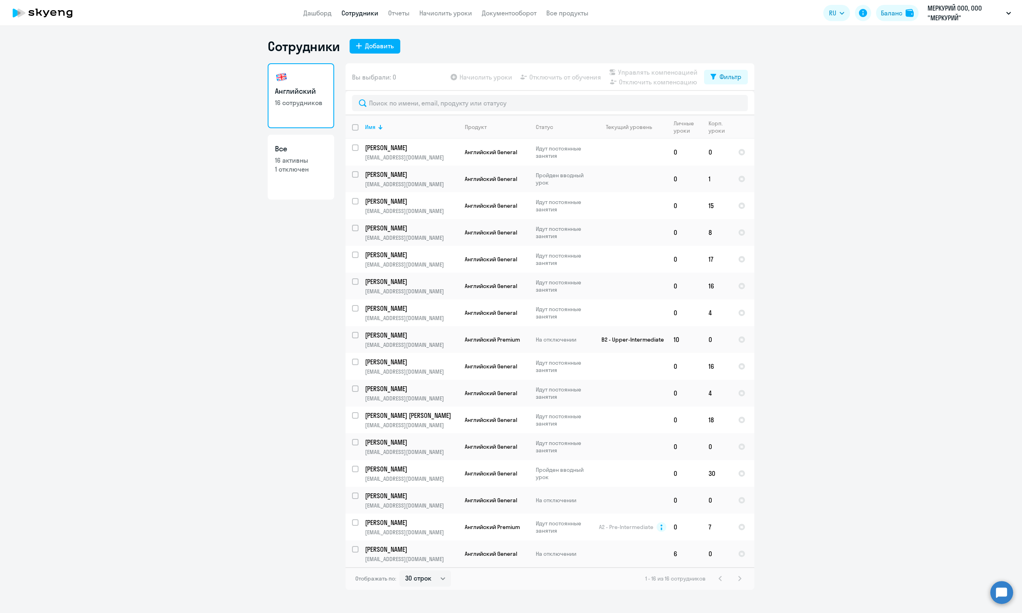
click at [171, 302] on ng-component "Сотрудники Добавить Английский 16 сотрудников Все 16 активны 1 отключен Вы выбр…" at bounding box center [511, 313] width 1022 height 551
click at [397, 14] on link "Отчеты" at bounding box center [398, 13] width 21 height 8
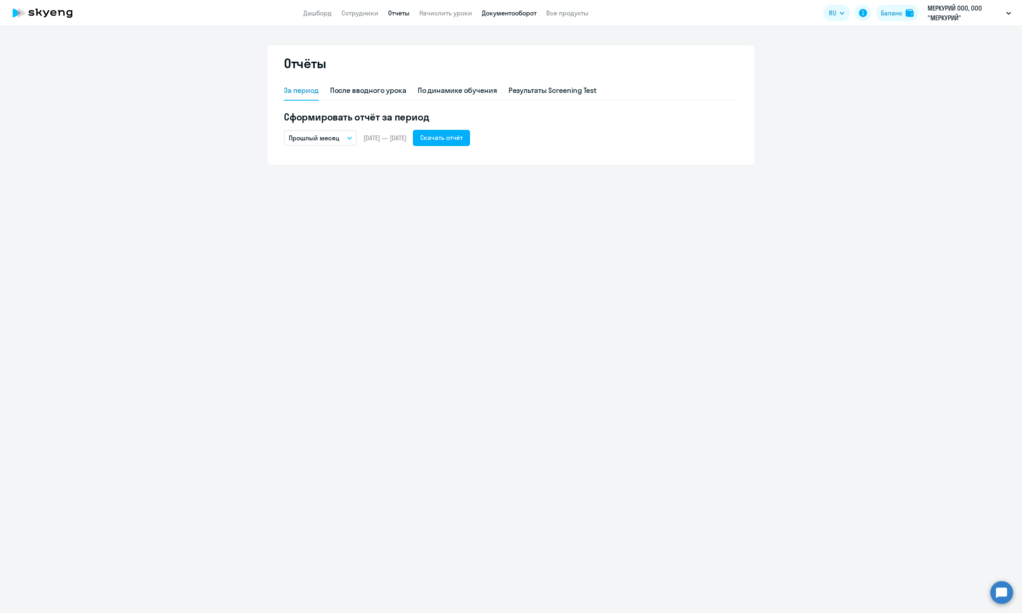
click at [509, 13] on link "Документооборот" at bounding box center [509, 13] width 55 height 8
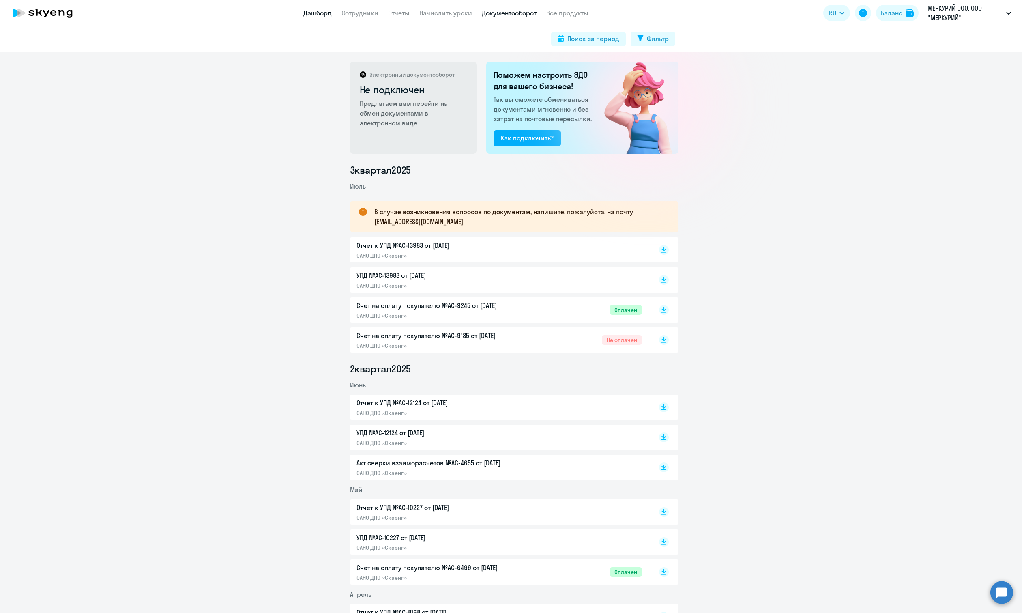
click at [323, 11] on link "Дашборд" at bounding box center [317, 13] width 28 height 8
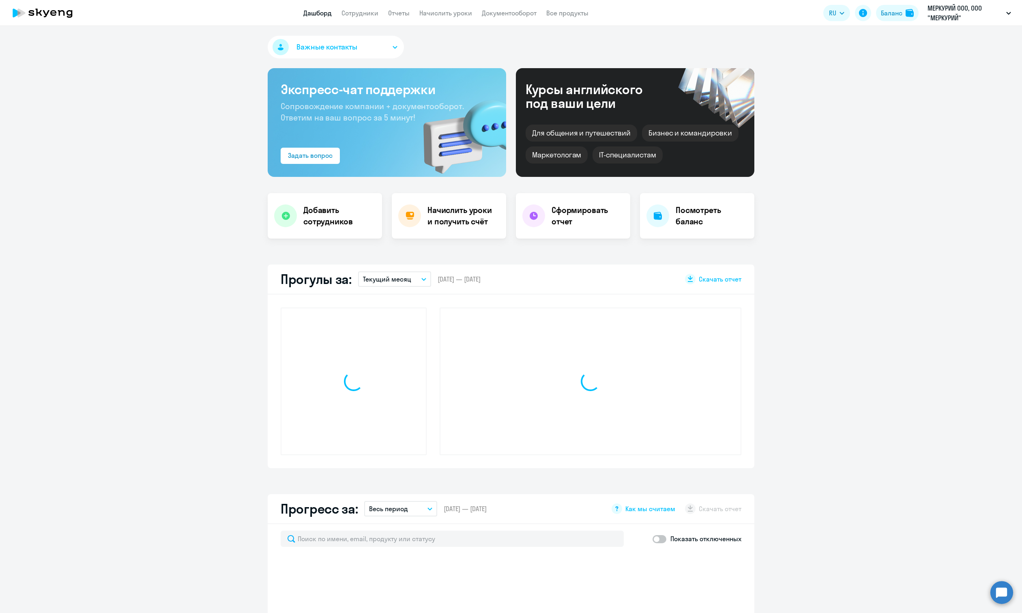
select select "30"
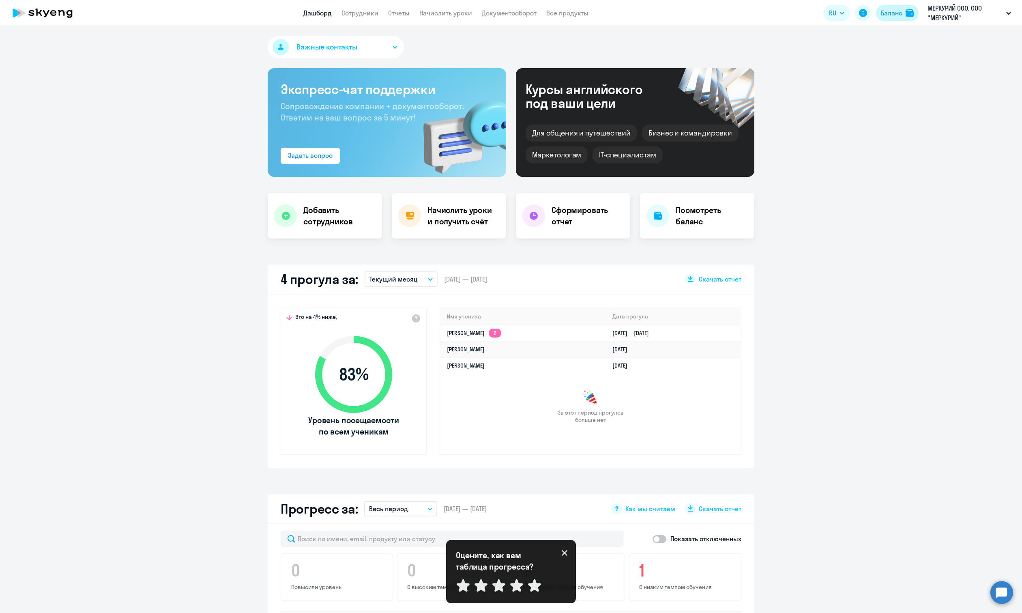
click at [888, 14] on div "Баланс" at bounding box center [891, 13] width 21 height 10
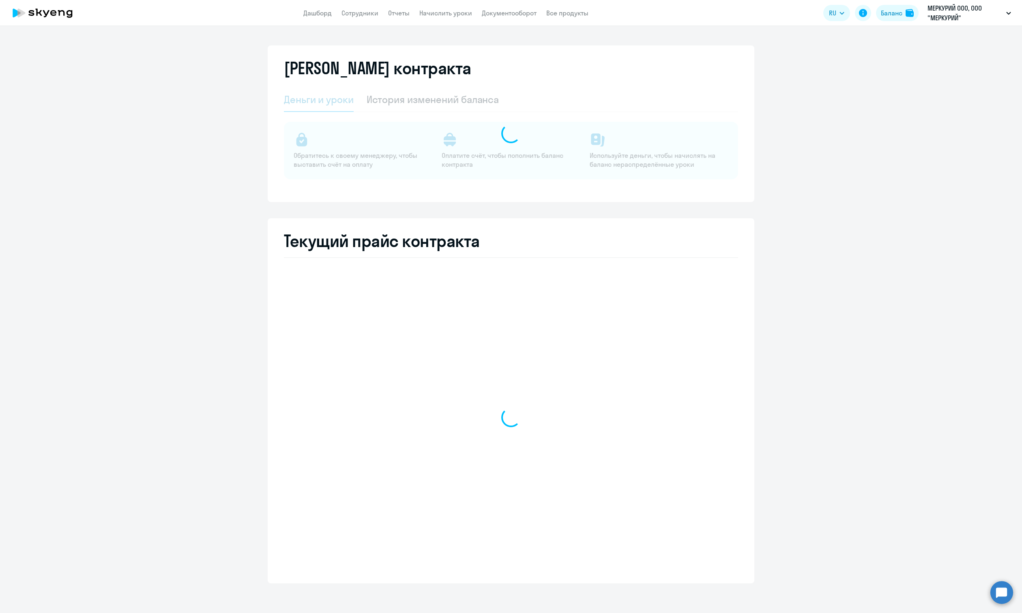
select select "english_adult_not_native_speaker"
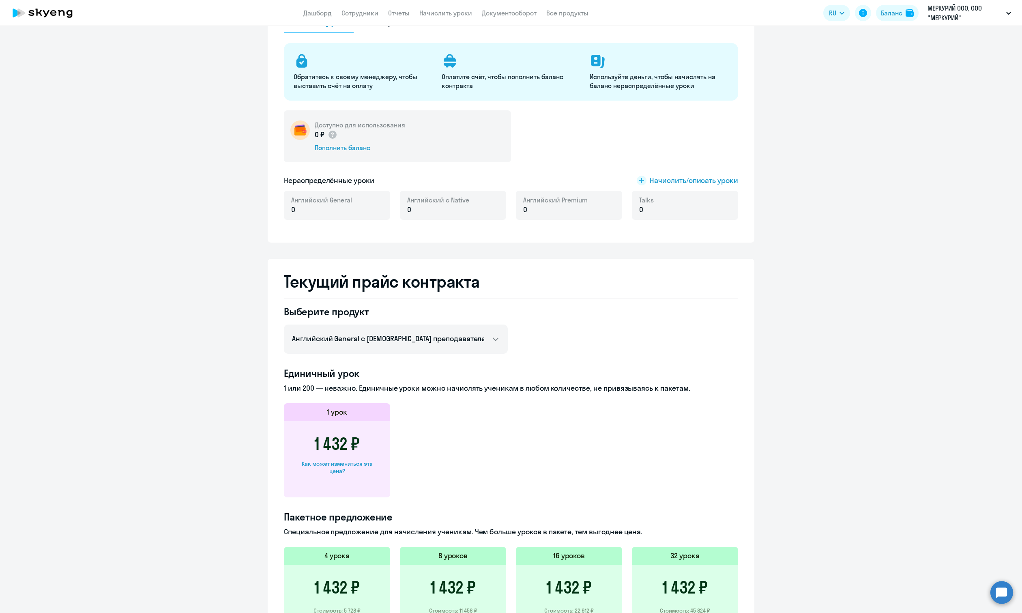
scroll to position [81, 0]
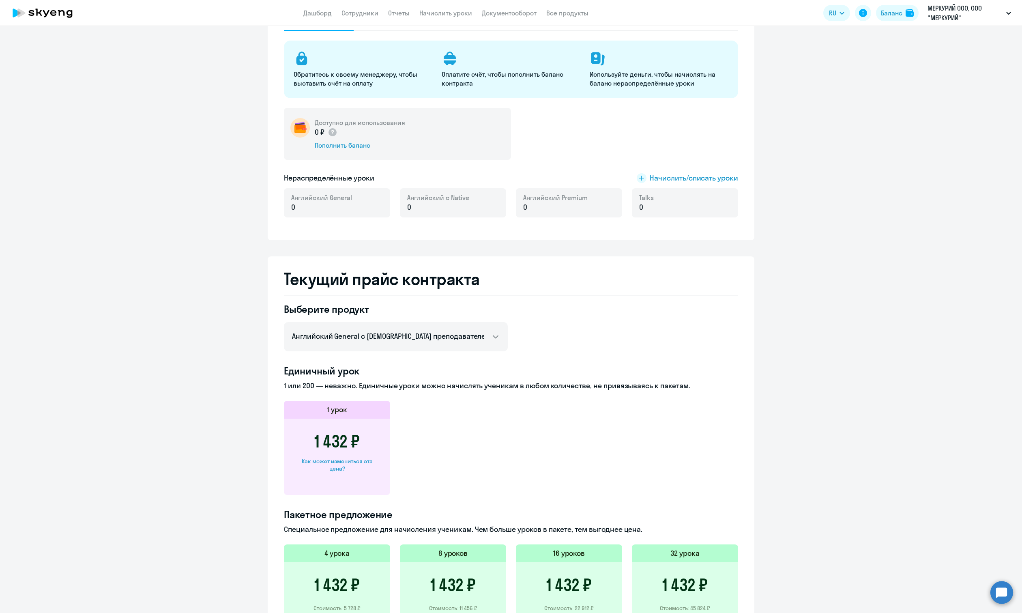
drag, startPoint x: 305, startPoint y: 440, endPoint x: 367, endPoint y: 438, distance: 61.6
click at [367, 438] on div "1 432 ₽ Как может измениться эта цена?" at bounding box center [337, 456] width 106 height 76
copy h3 "1 432 ₽"
click at [244, 3] on app-header "Дашборд Сотрудники Отчеты Начислить уроки Документооборот Все продукты Дашборд …" at bounding box center [511, 13] width 1022 height 26
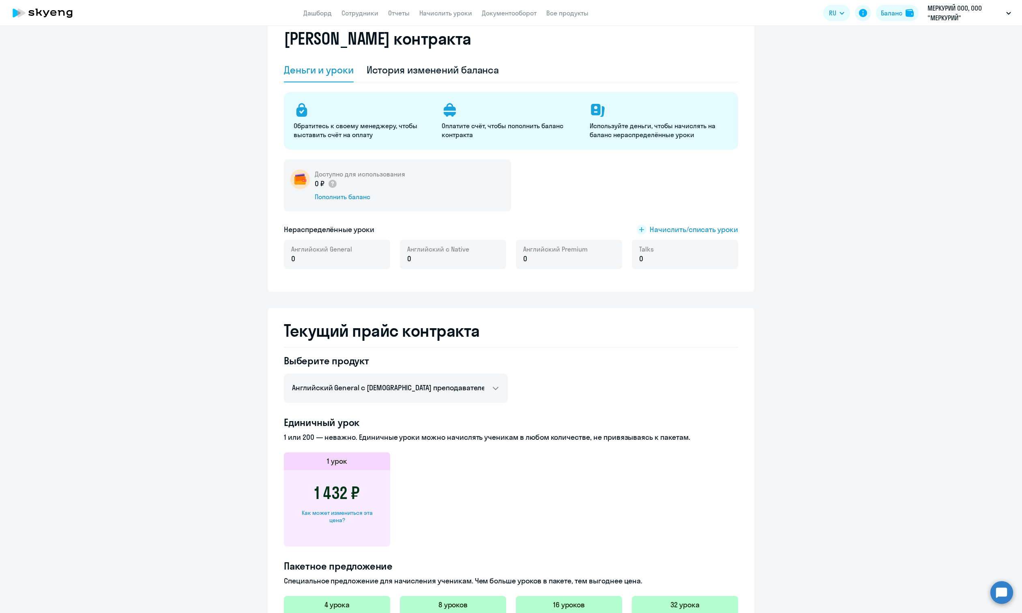
scroll to position [0, 0]
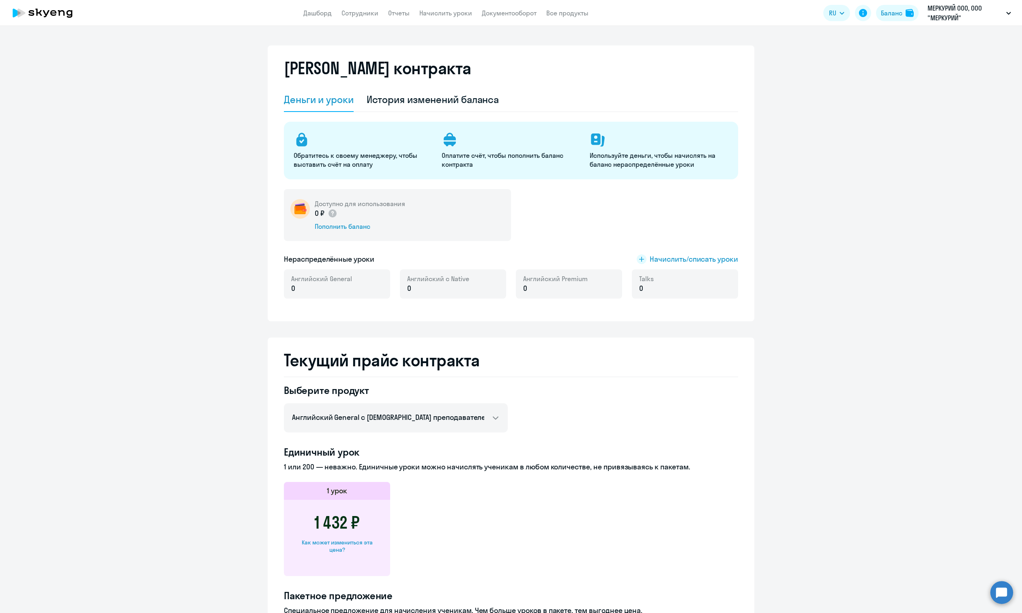
click at [364, 19] on app-header "Дашборд Сотрудники Отчеты Начислить уроки Документооборот Все продукты Дашборд …" at bounding box center [511, 13] width 1022 height 26
click at [365, 15] on link "Сотрудники" at bounding box center [359, 13] width 37 height 8
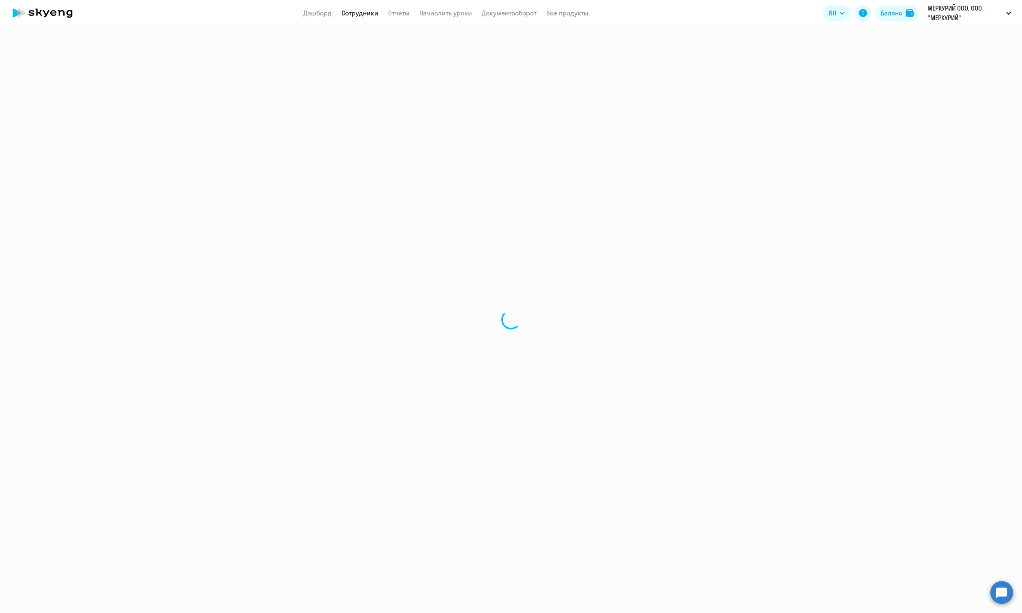
select select "30"
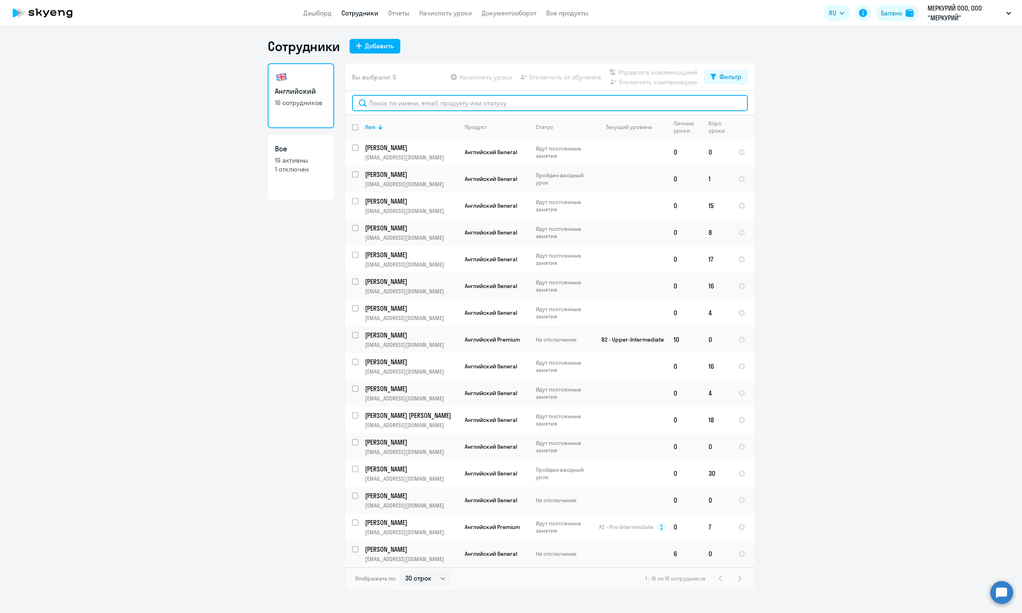
click at [424, 102] on input "text" at bounding box center [550, 103] width 396 height 16
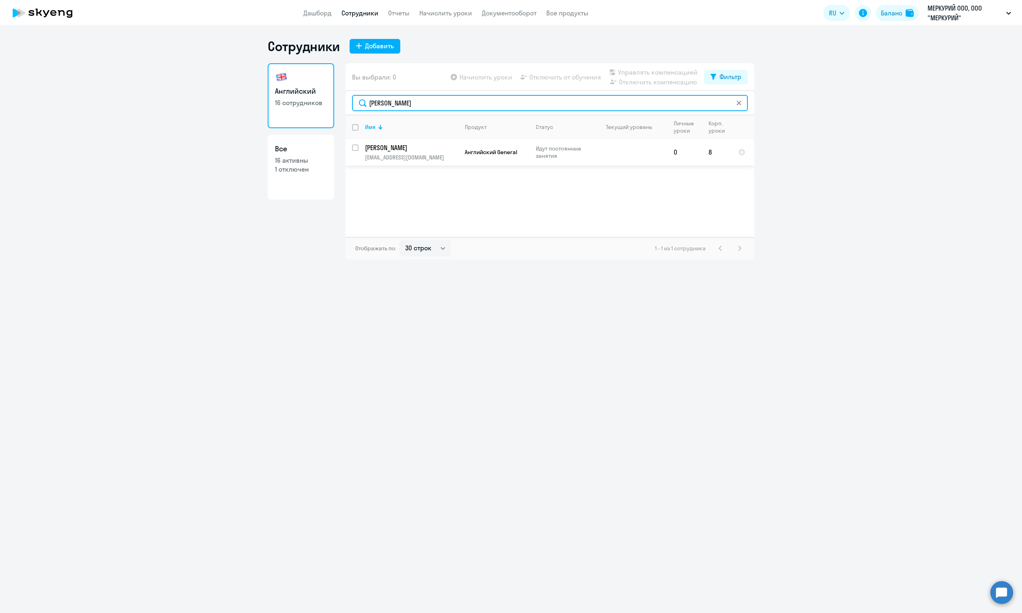
type input "[PERSON_NAME]"
click at [443, 146] on p "[PERSON_NAME]" at bounding box center [411, 147] width 92 height 9
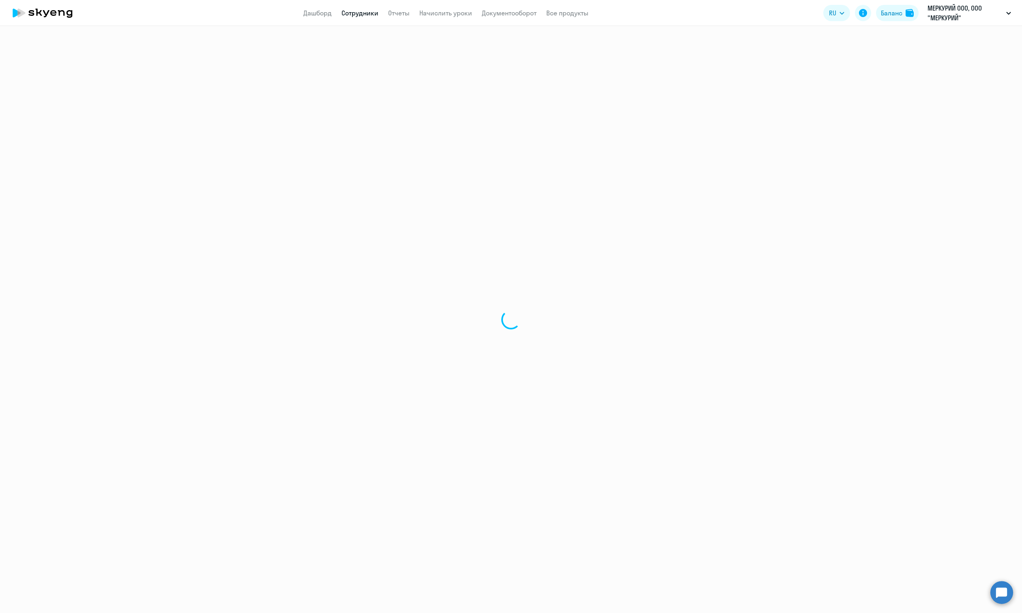
select select "english"
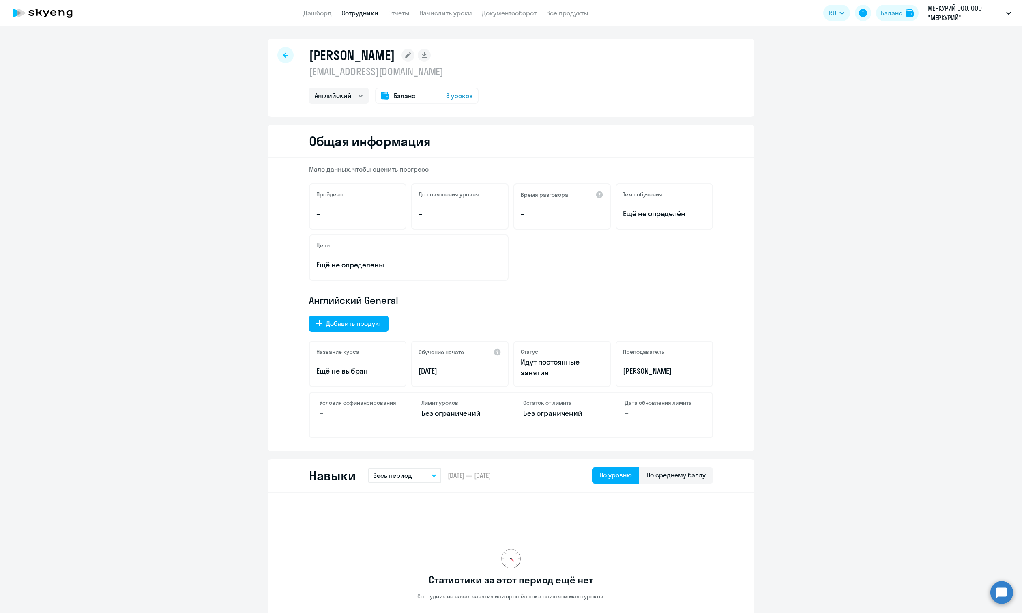
drag, startPoint x: 346, startPoint y: 43, endPoint x: 337, endPoint y: 34, distance: 12.9
click at [345, 42] on div "[PERSON_NAME] [EMAIL_ADDRESS][DOMAIN_NAME] Английский Баланс 8 уроков" at bounding box center [511, 78] width 487 height 78
click at [322, 17] on app-menu-item-link "Дашборд" at bounding box center [317, 13] width 28 height 10
click at [348, 11] on link "Сотрудники" at bounding box center [359, 13] width 37 height 8
select select "30"
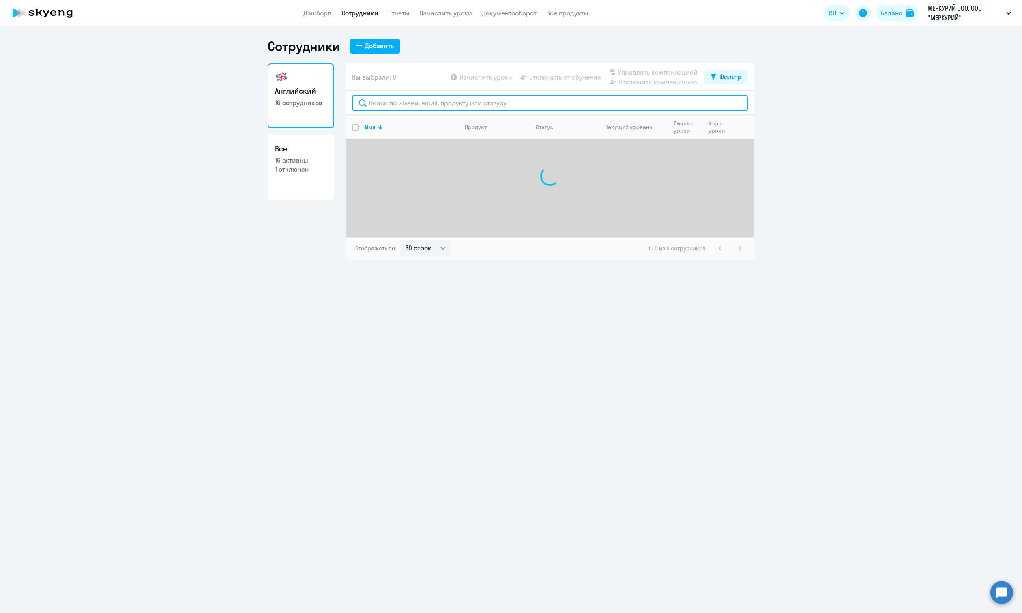
click at [399, 103] on input "text" at bounding box center [550, 103] width 396 height 16
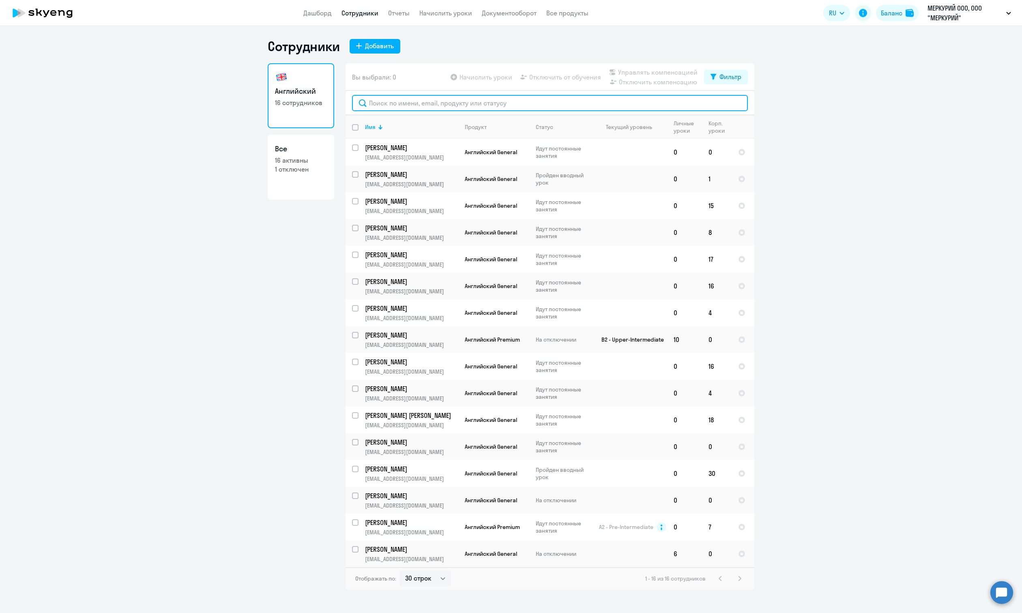
paste input "[PERSON_NAME]"
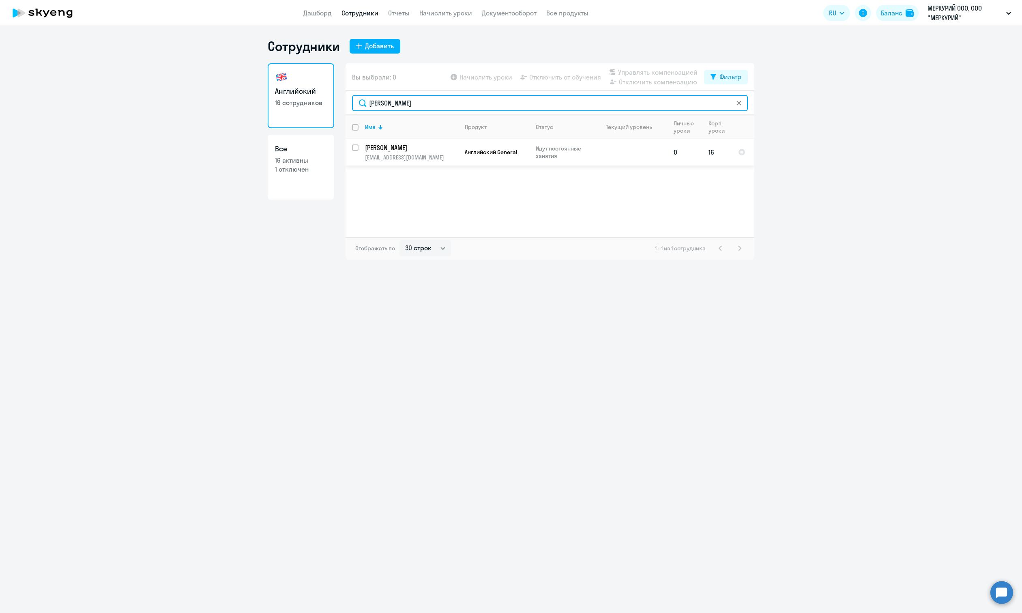
type input "[PERSON_NAME]"
click at [440, 158] on p "[EMAIL_ADDRESS][DOMAIN_NAME]" at bounding box center [411, 157] width 93 height 7
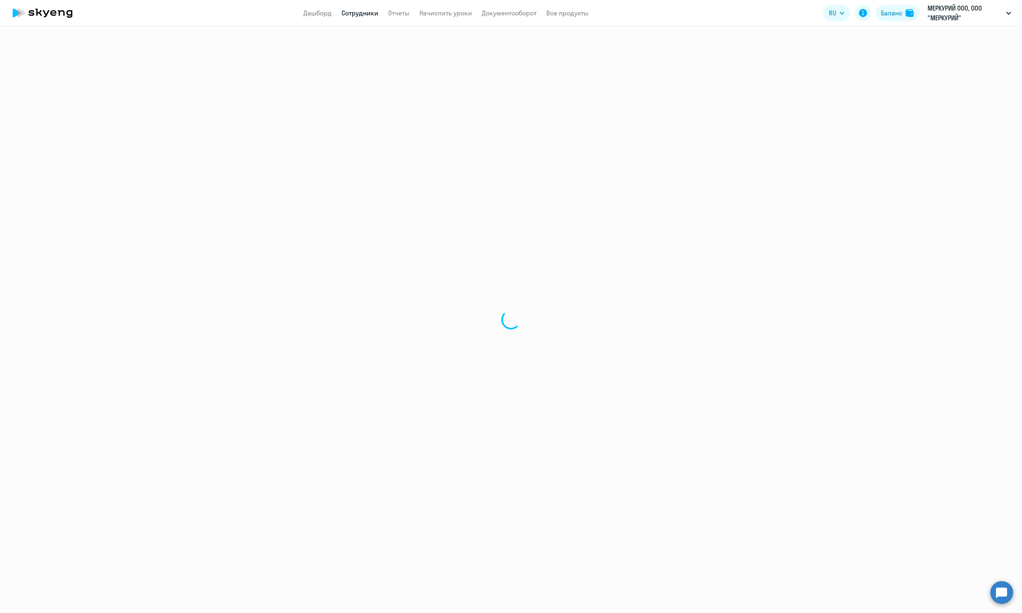
select select "english"
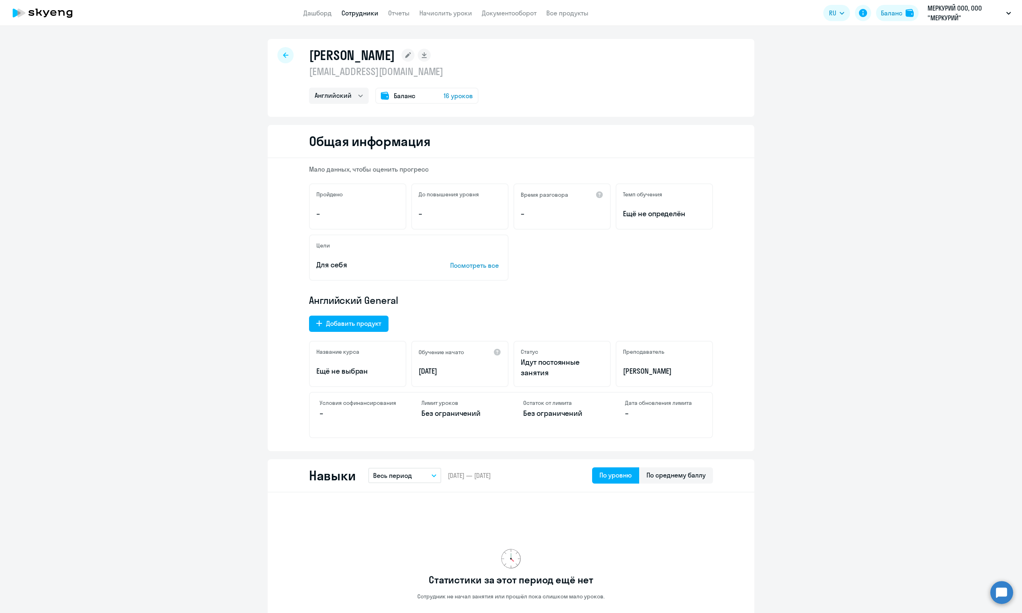
click at [283, 57] on icon at bounding box center [285, 55] width 5 height 6
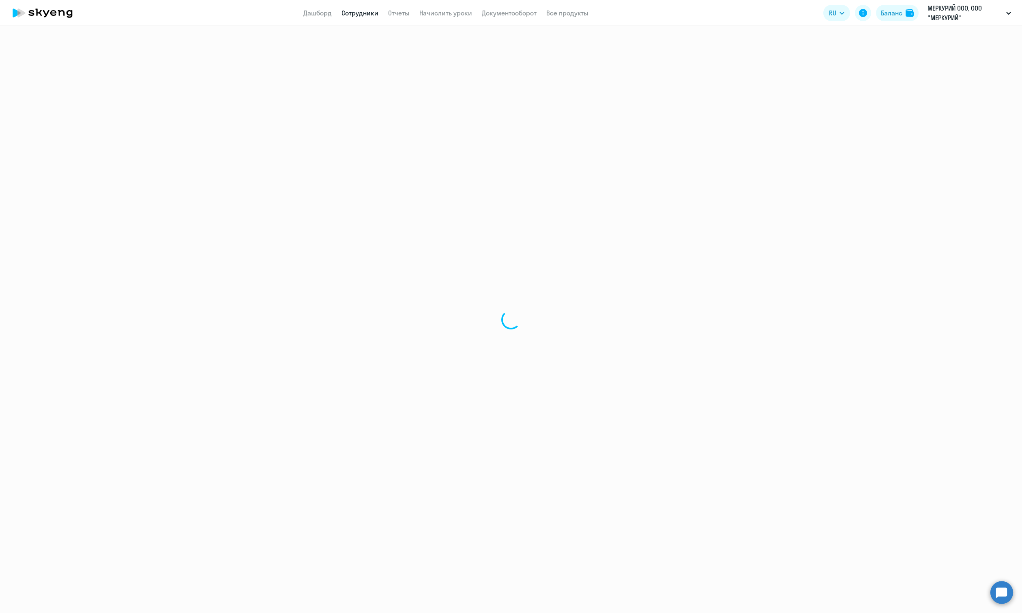
select select "30"
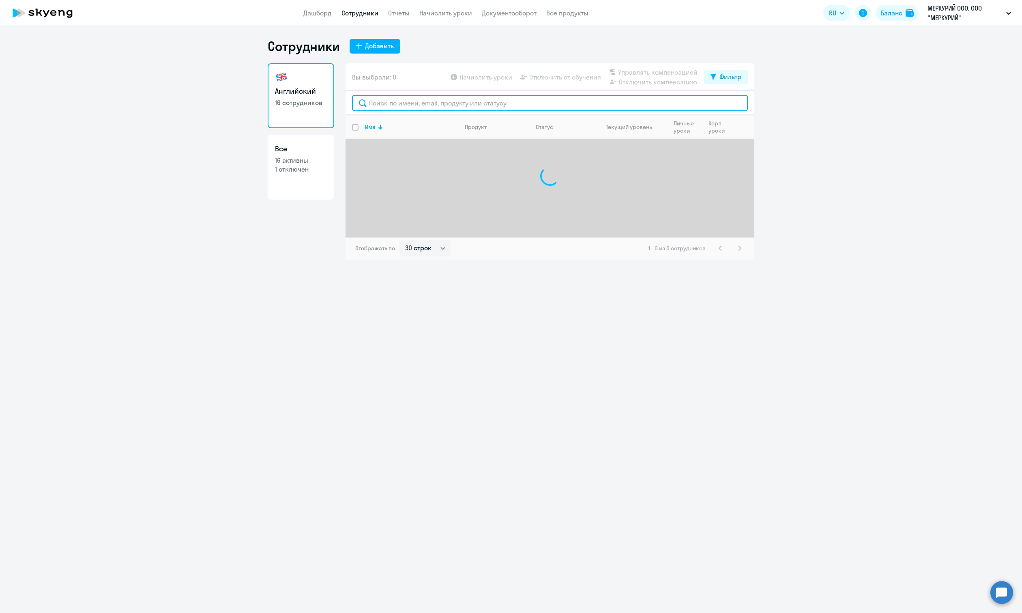
click at [402, 105] on input "text" at bounding box center [550, 103] width 396 height 16
paste input "[PERSON_NAME]"
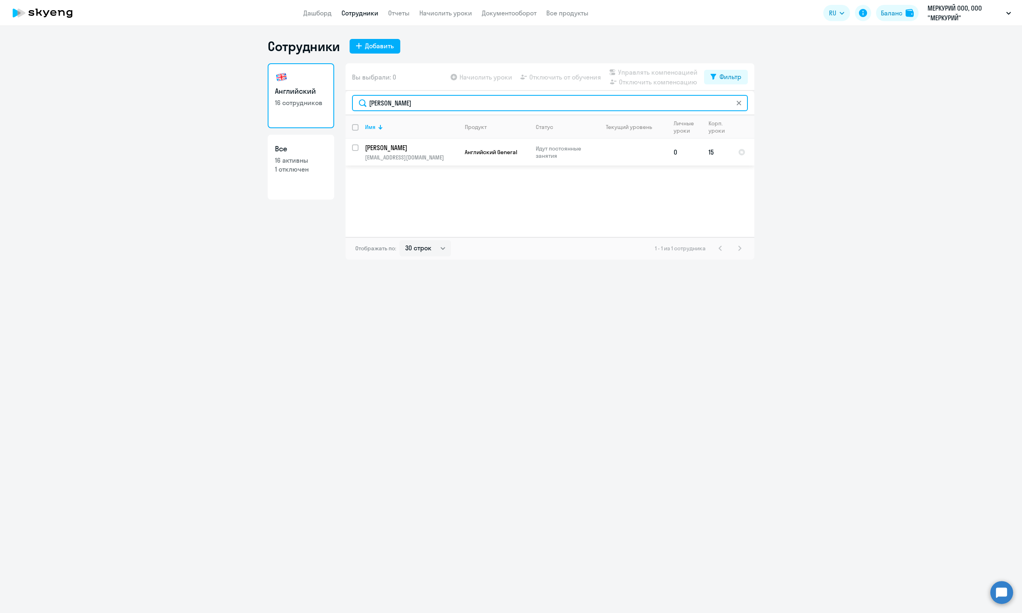
type input "[PERSON_NAME]"
click at [439, 152] on td "[PERSON_NAME] [EMAIL_ADDRESS][DOMAIN_NAME]" at bounding box center [408, 152] width 100 height 27
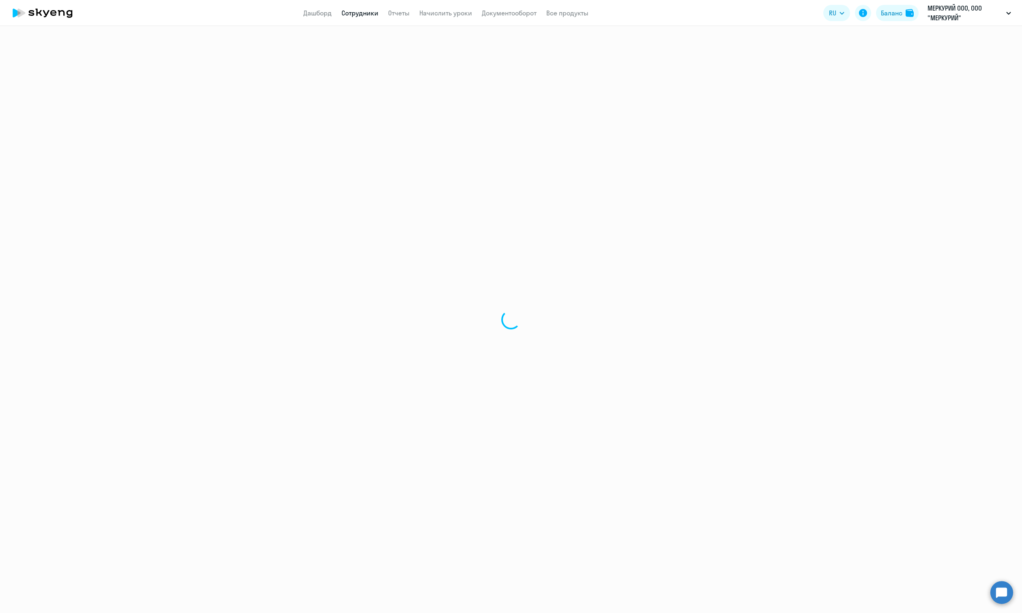
select select "english"
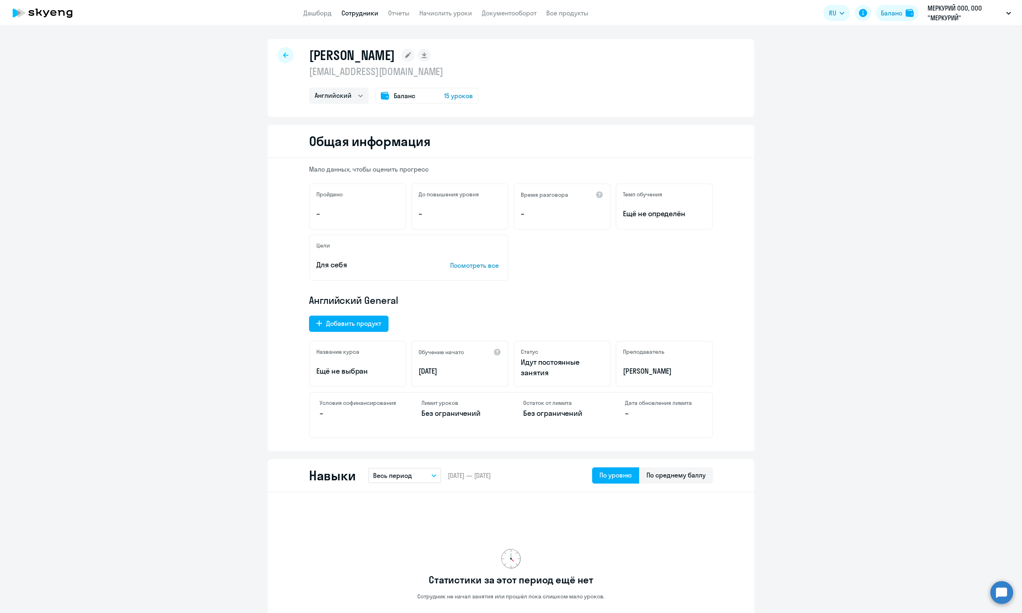
click at [319, 12] on link "Дашборд" at bounding box center [317, 13] width 28 height 8
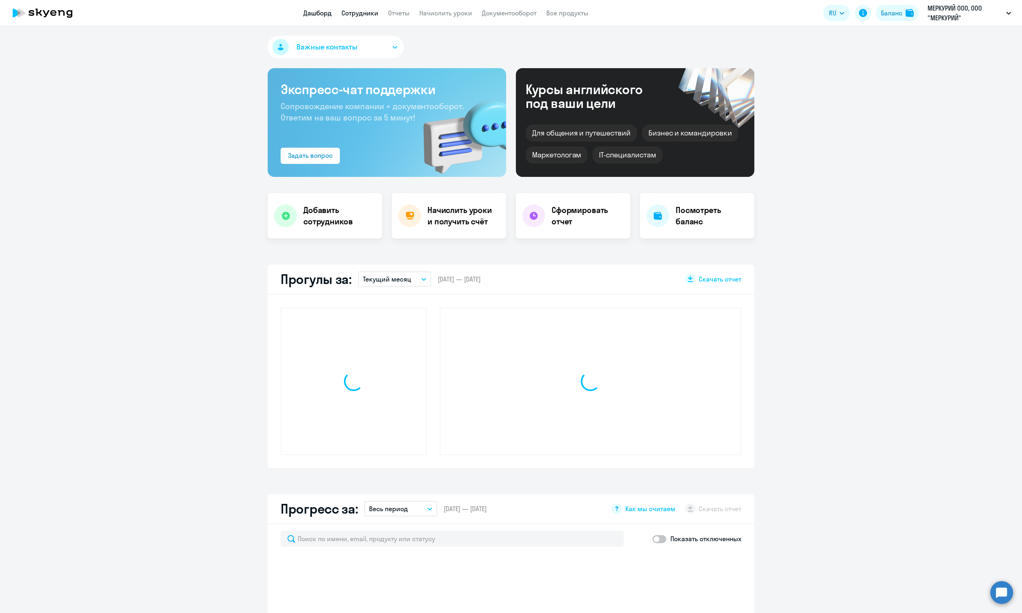
click at [354, 16] on link "Сотрудники" at bounding box center [359, 13] width 37 height 8
select select "30"
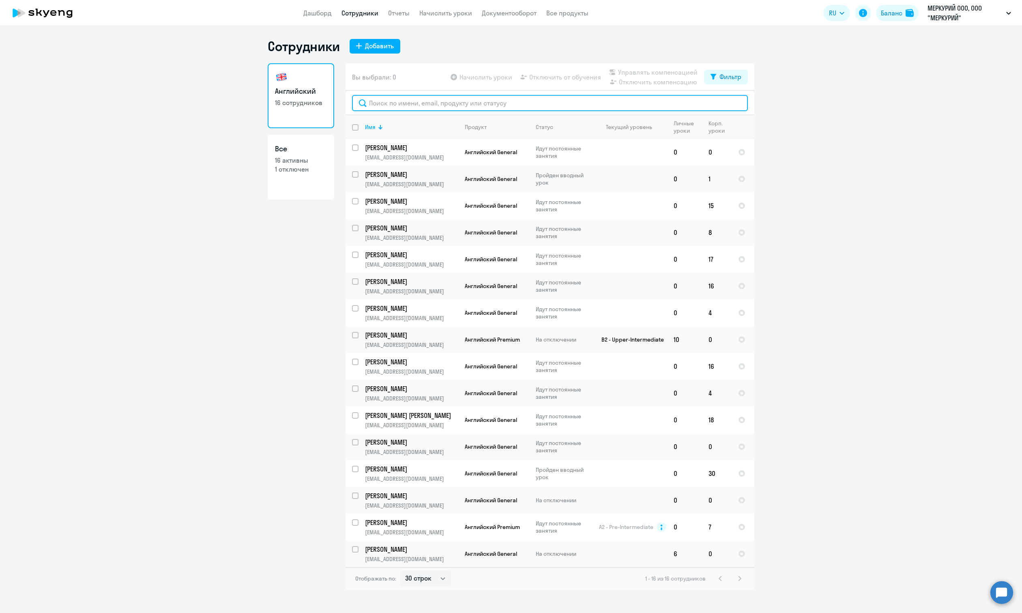
click at [397, 103] on input "text" at bounding box center [550, 103] width 396 height 16
paste input "Кроквин"
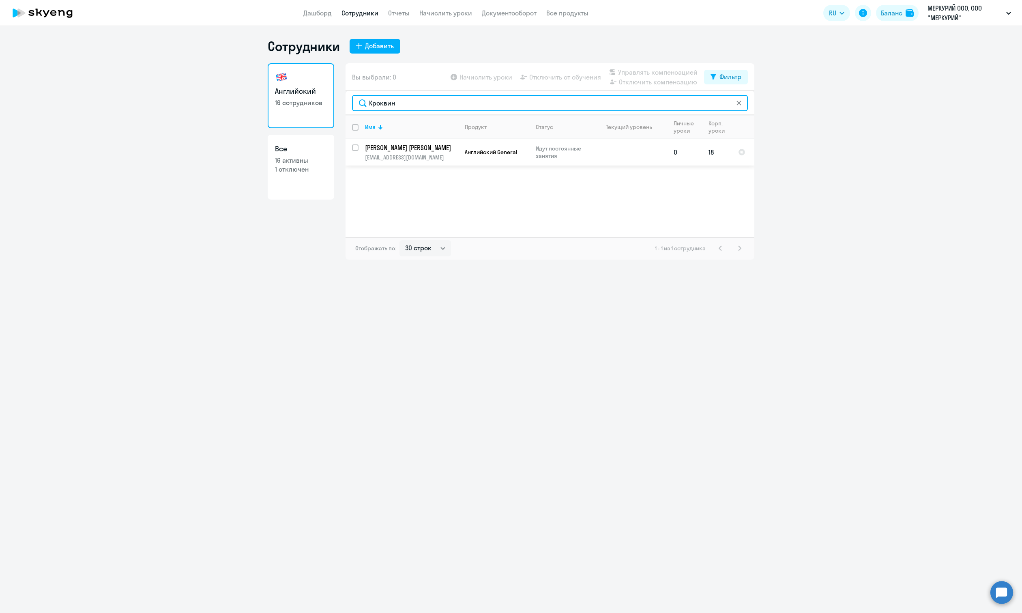
type input "Кроквин"
click at [401, 150] on p "[PERSON_NAME] [PERSON_NAME]" at bounding box center [411, 147] width 92 height 9
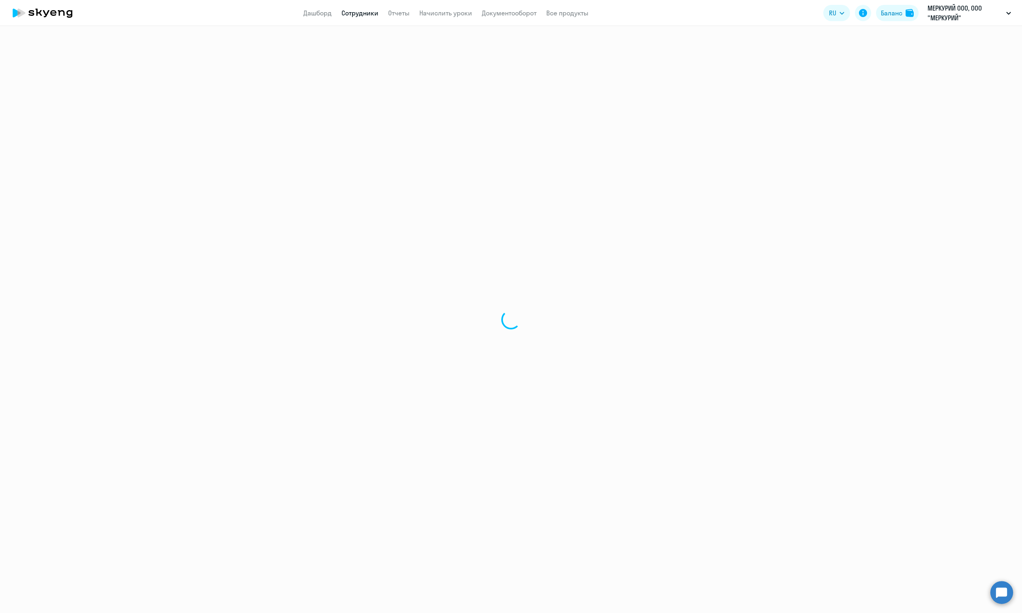
select select "english"
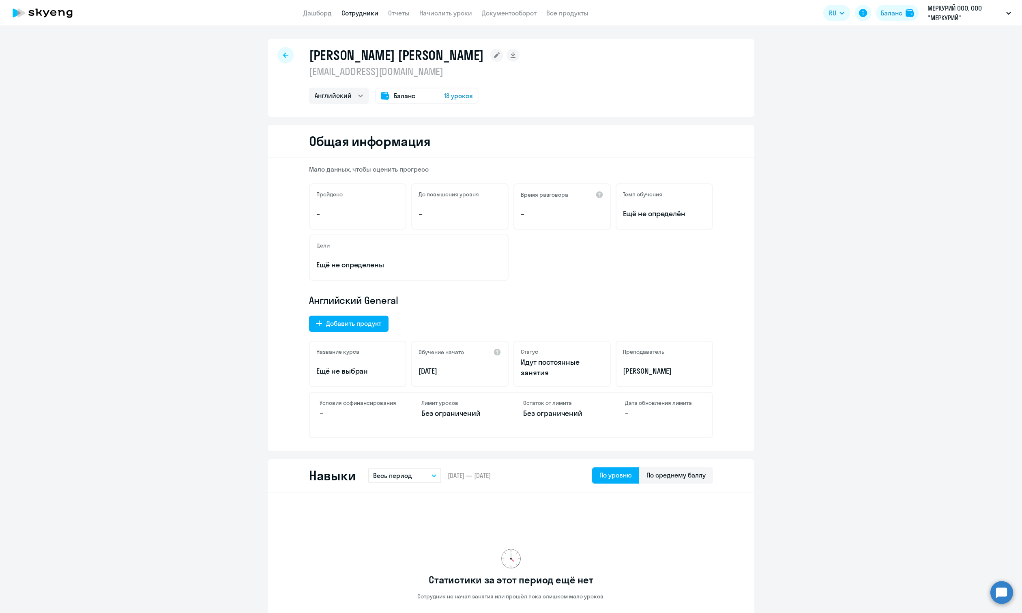
click at [399, 15] on link "Отчеты" at bounding box center [398, 13] width 21 height 8
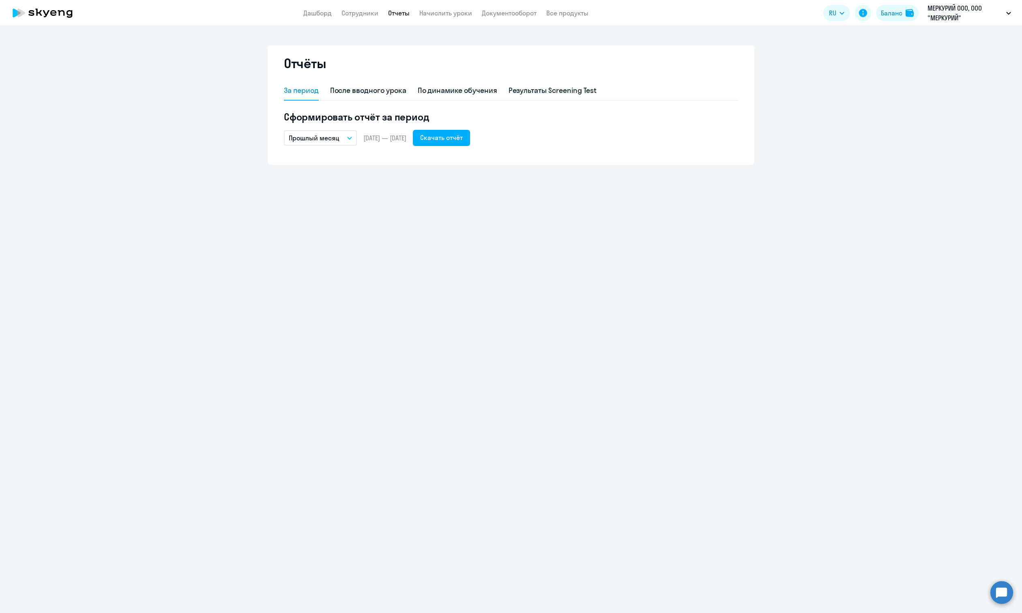
click at [345, 135] on button "Прошлый месяц" at bounding box center [320, 137] width 73 height 15
click at [498, 11] on link "Документооборот" at bounding box center [509, 13] width 55 height 8
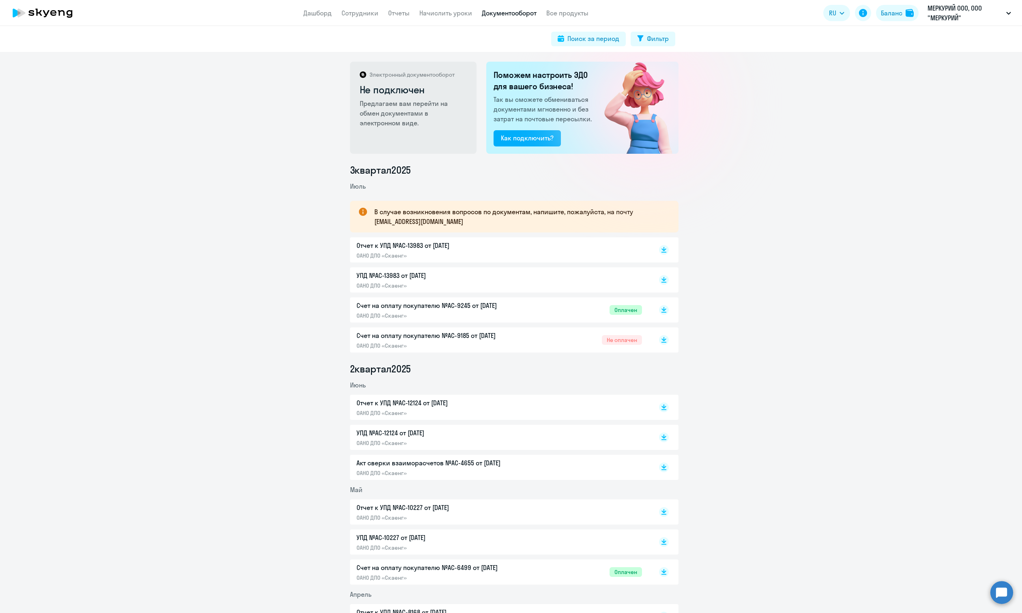
click at [441, 281] on div "УПД №AC-13983 от [DATE] ОАНО ДПО «Скаенг»" at bounding box center [441, 279] width 170 height 19
click at [529, 246] on div "Отчет к УПД №AC-13983 от [DATE] ОАНО ДПО «Скаенг»" at bounding box center [498, 249] width 285 height 19
click at [728, 238] on div "3 квартал [DATE] В случае возникновения вопросов по документам, напишите, пожал…" at bounding box center [514, 455] width 1016 height 585
click at [663, 279] on rect at bounding box center [664, 280] width 10 height 10
